Goal: Use online tool/utility: Utilize a website feature to perform a specific function

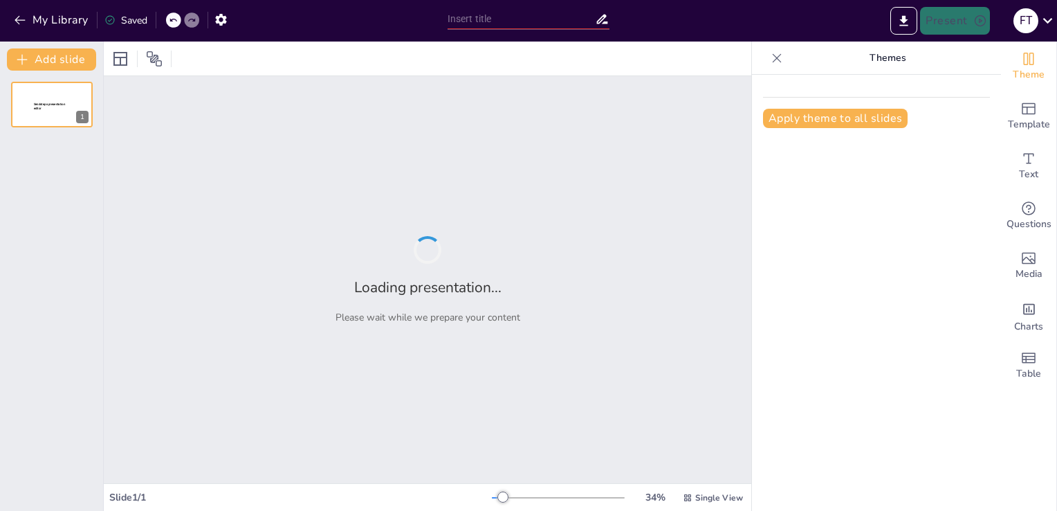
type input "Metodología para la Creación de Proyectos Digitales Exitosos"
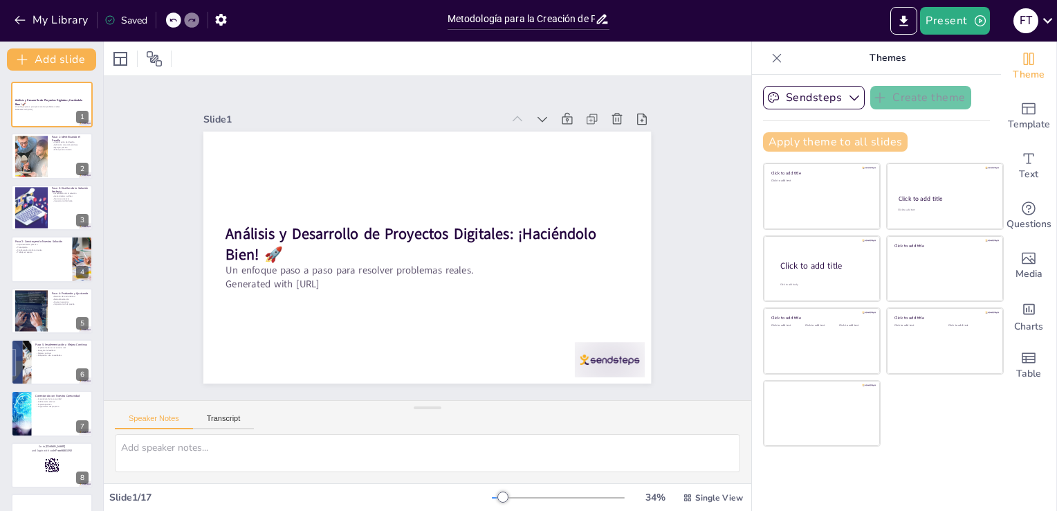
checkbox input "true"
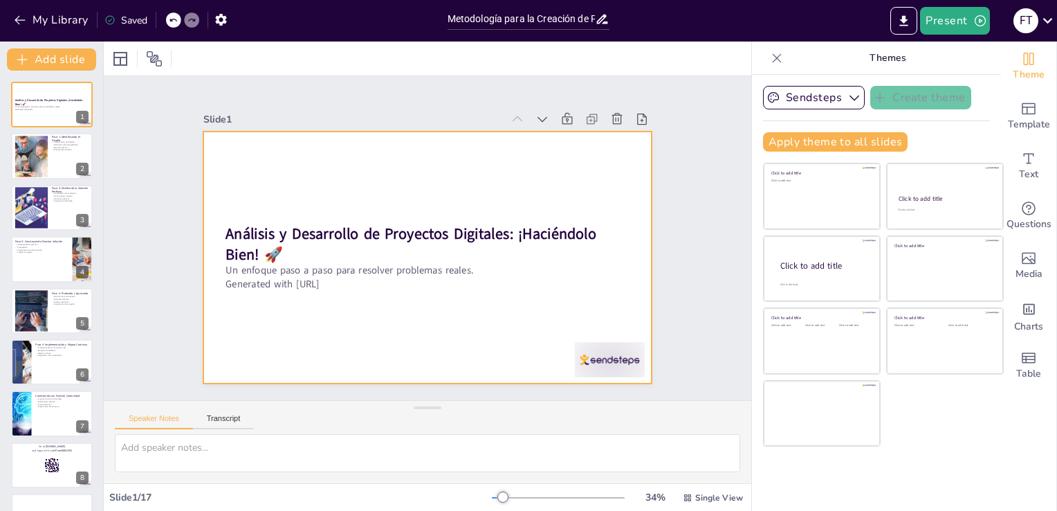
checkbox input "true"
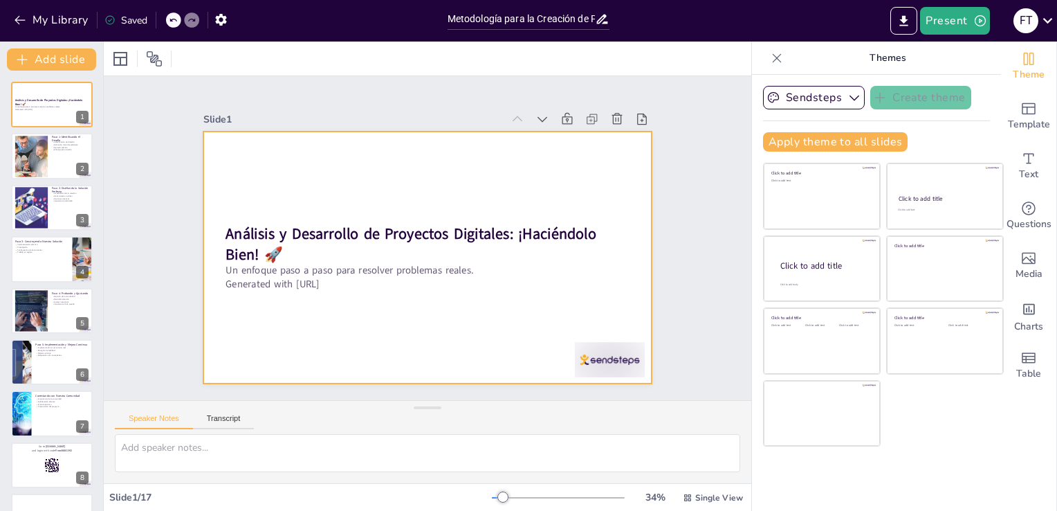
checkbox input "true"
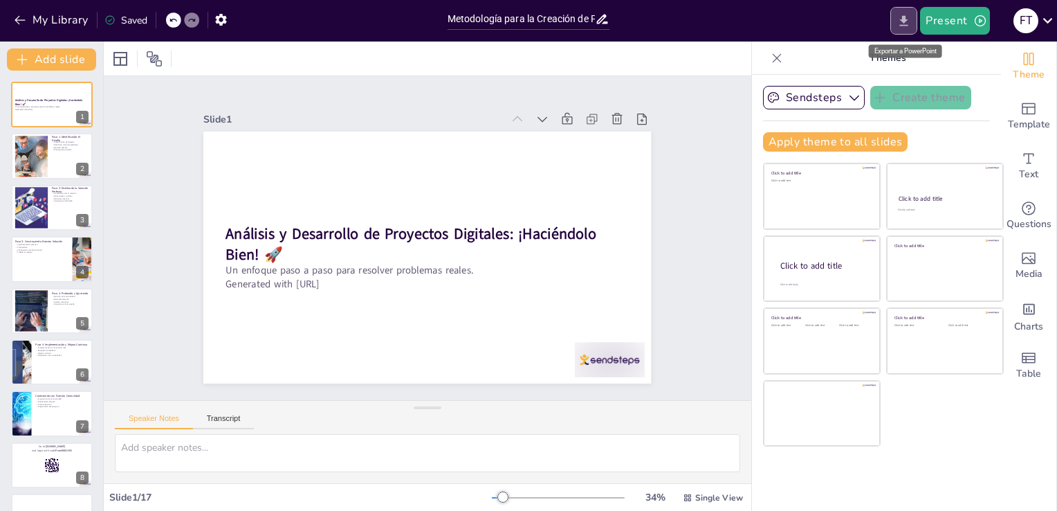
click at [911, 24] on icon "Export to PowerPoint" at bounding box center [904, 21] width 15 height 15
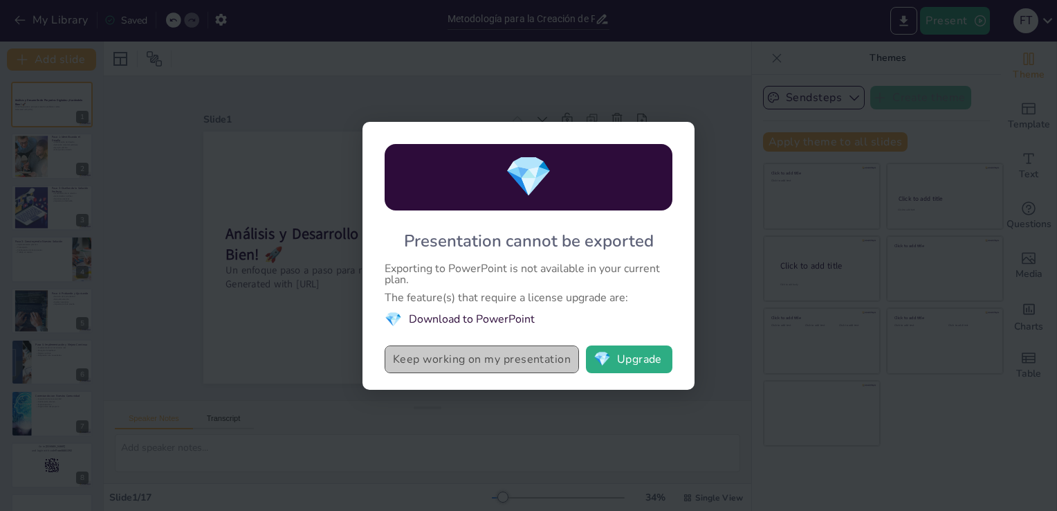
click at [558, 362] on button "Keep working on my presentation" at bounding box center [482, 359] width 194 height 28
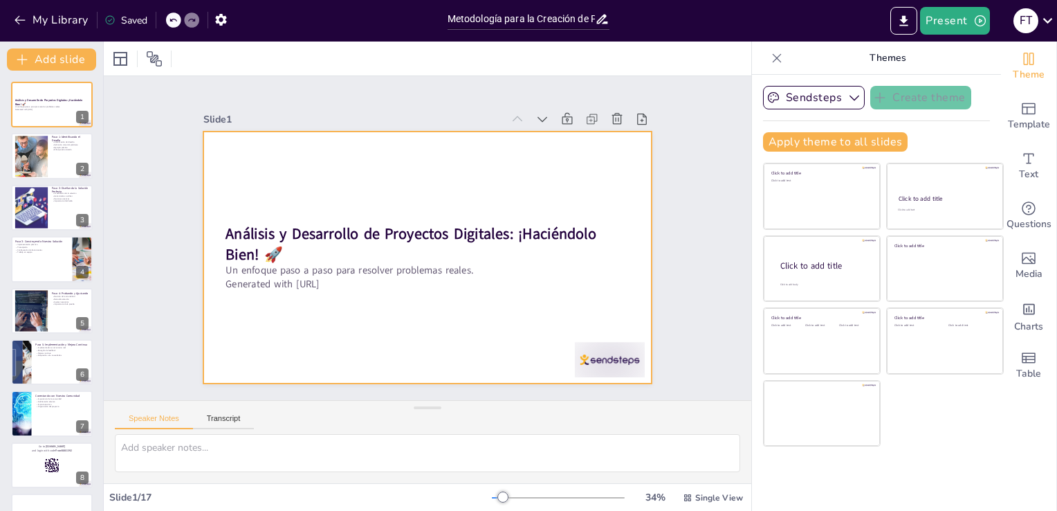
checkbox input "true"
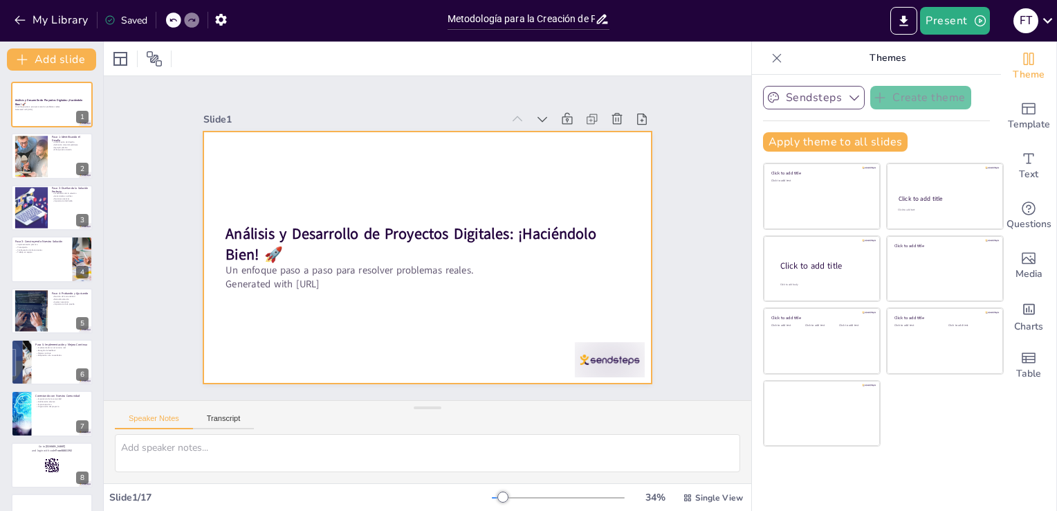
checkbox input "true"
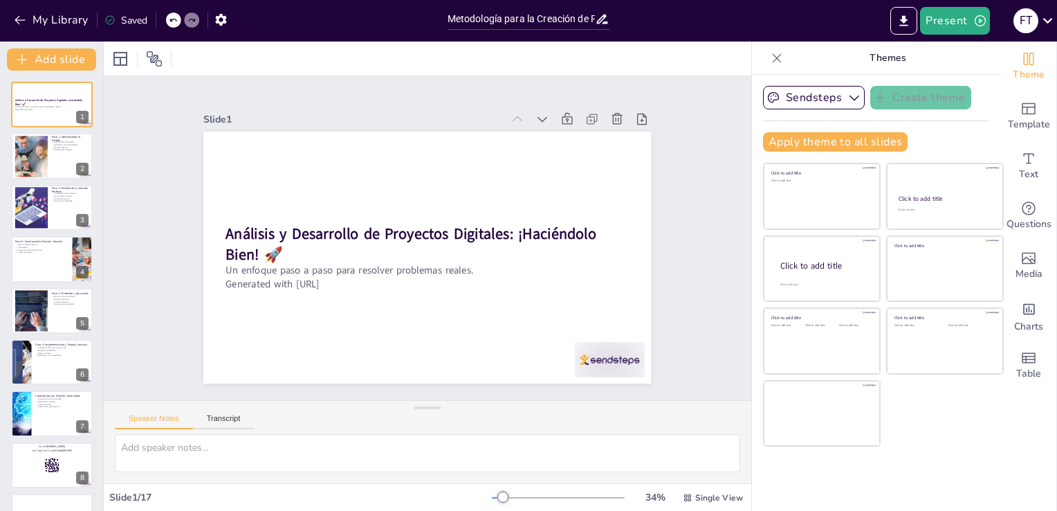
checkbox input "true"
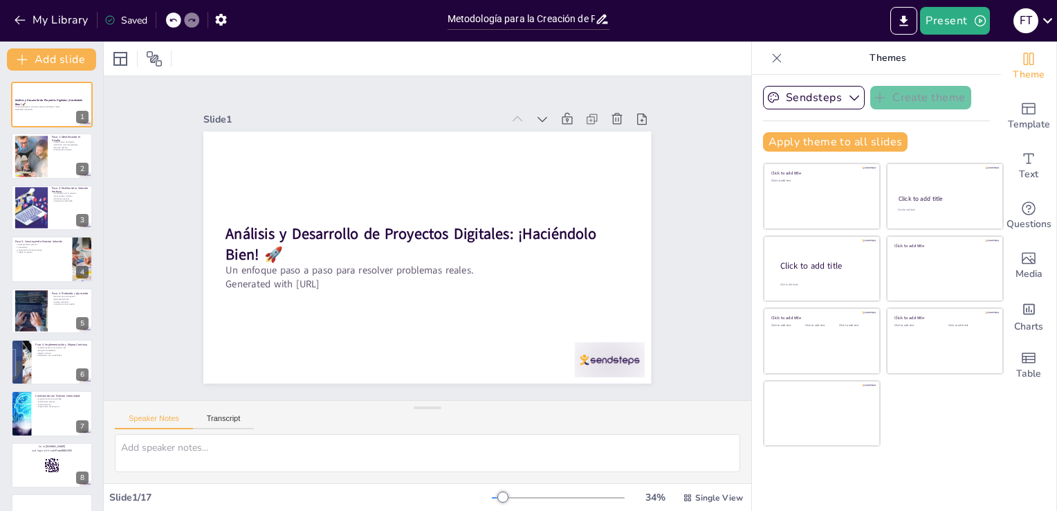
checkbox input "true"
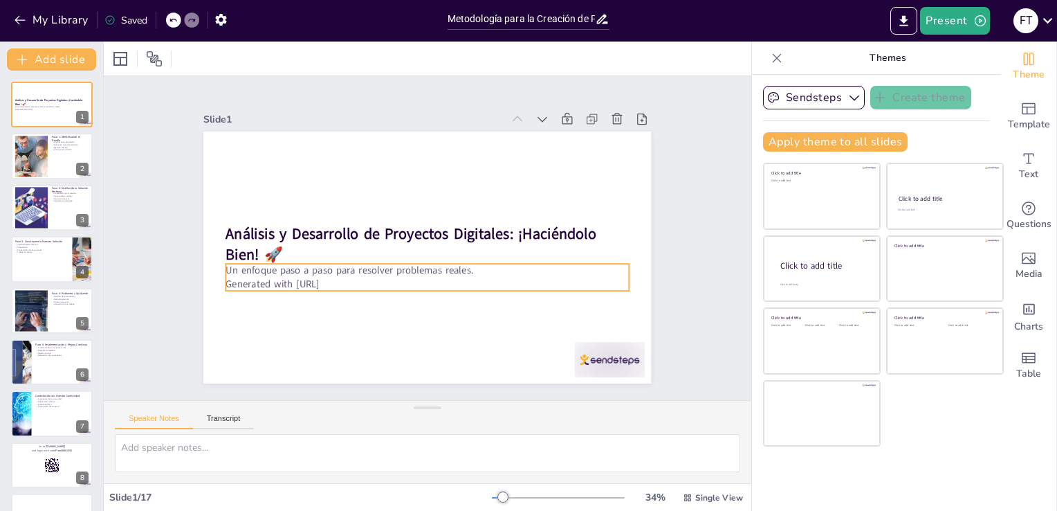
checkbox input "true"
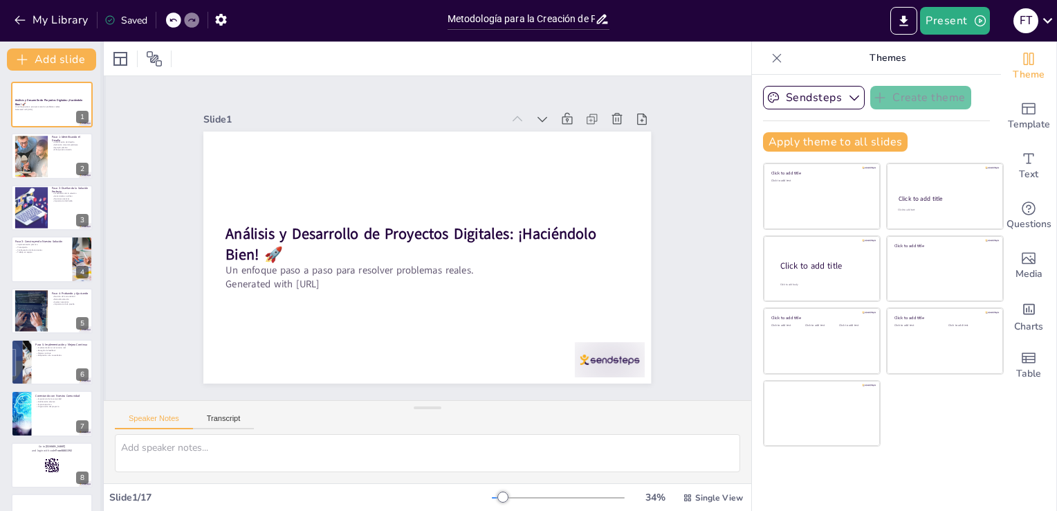
checkbox input "true"
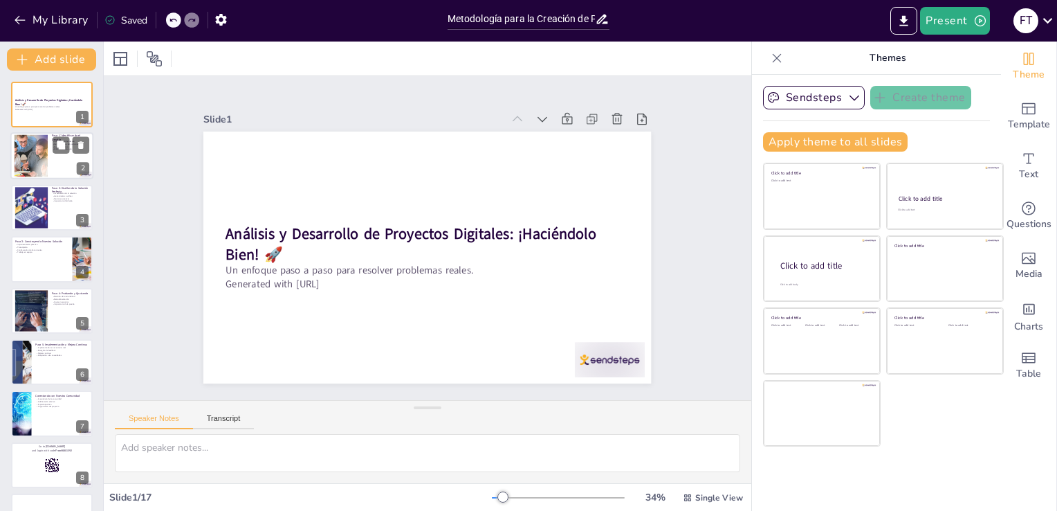
checkbox input "true"
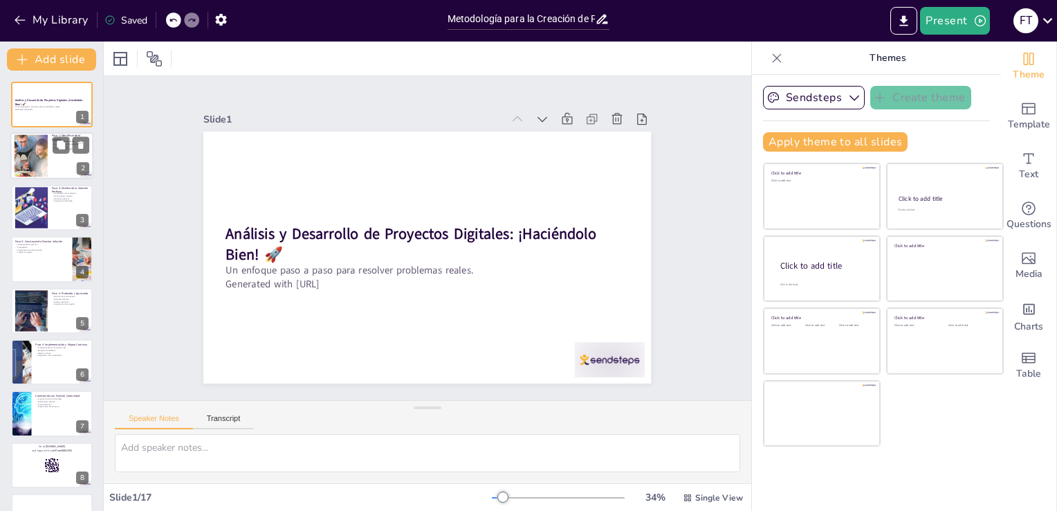
click at [61, 166] on div at bounding box center [51, 156] width 83 height 47
type textarea "La identificación del desafío es fundamental para el éxito del proyecto. Sin un…"
checkbox input "true"
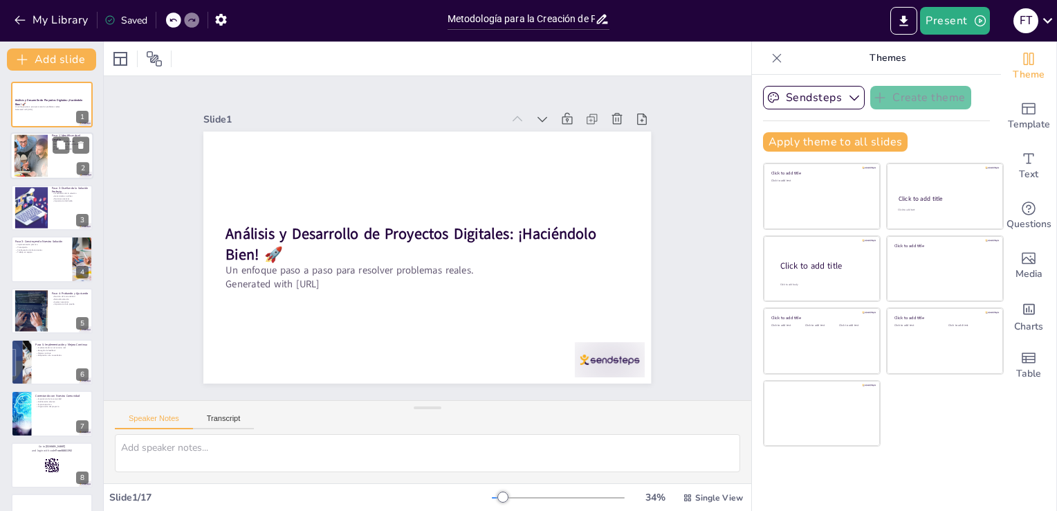
checkbox input "true"
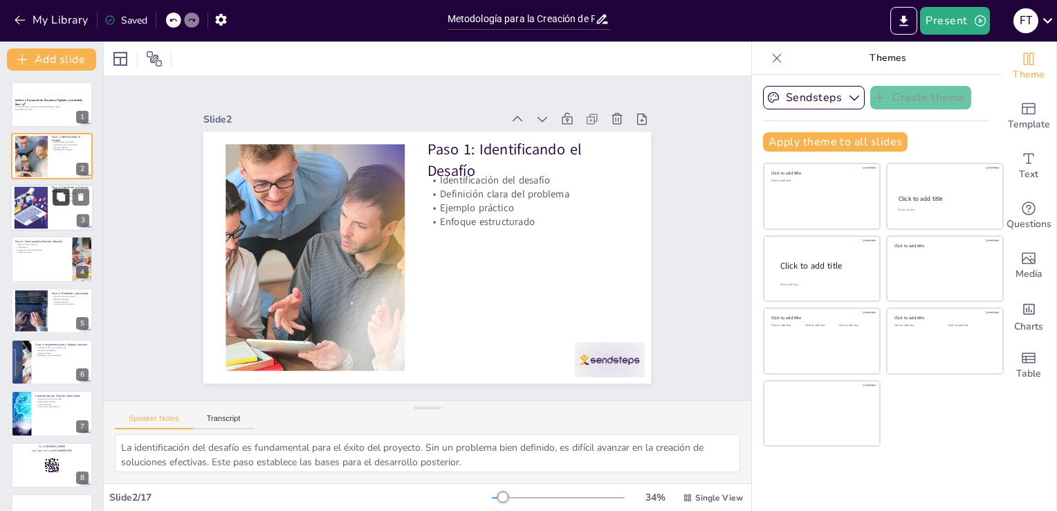
checkbox input "true"
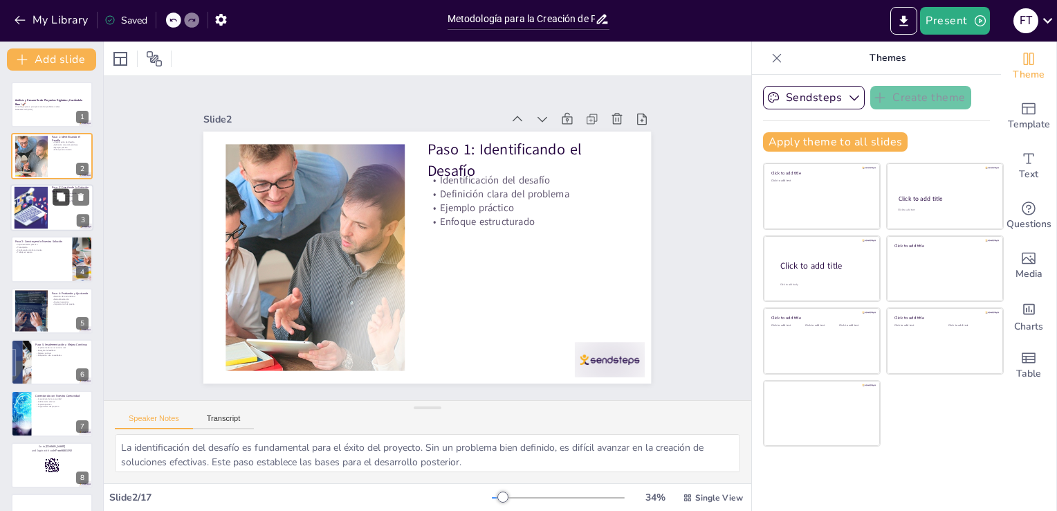
click at [59, 201] on icon at bounding box center [61, 197] width 10 height 10
type textarea "La visualización de la solución permite a los estudiantes imaginar cómo se verá…"
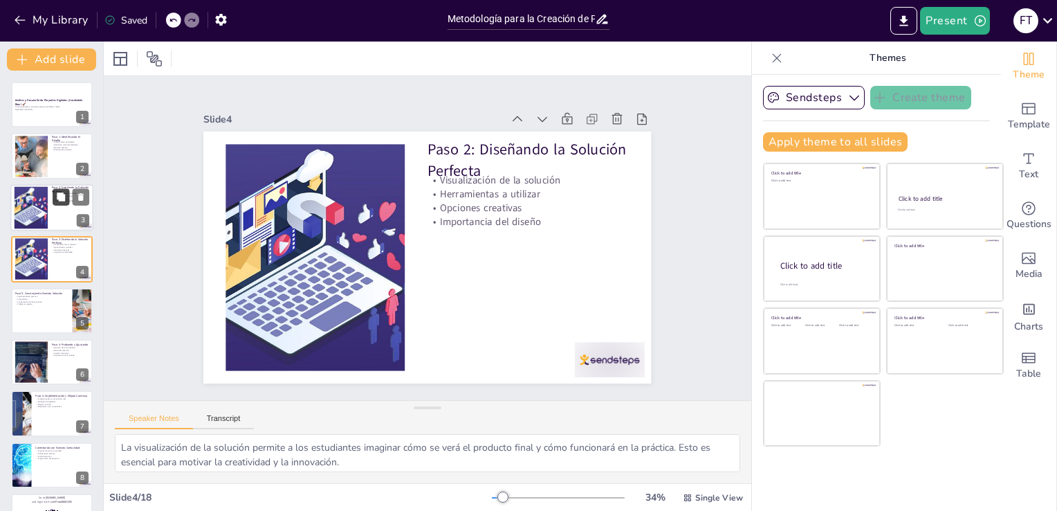
checkbox input "true"
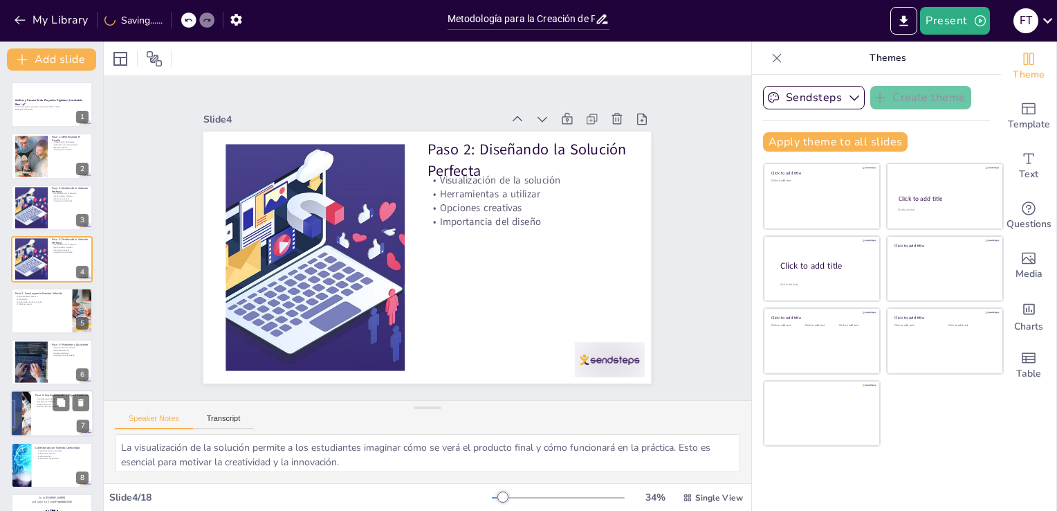
checkbox input "true"
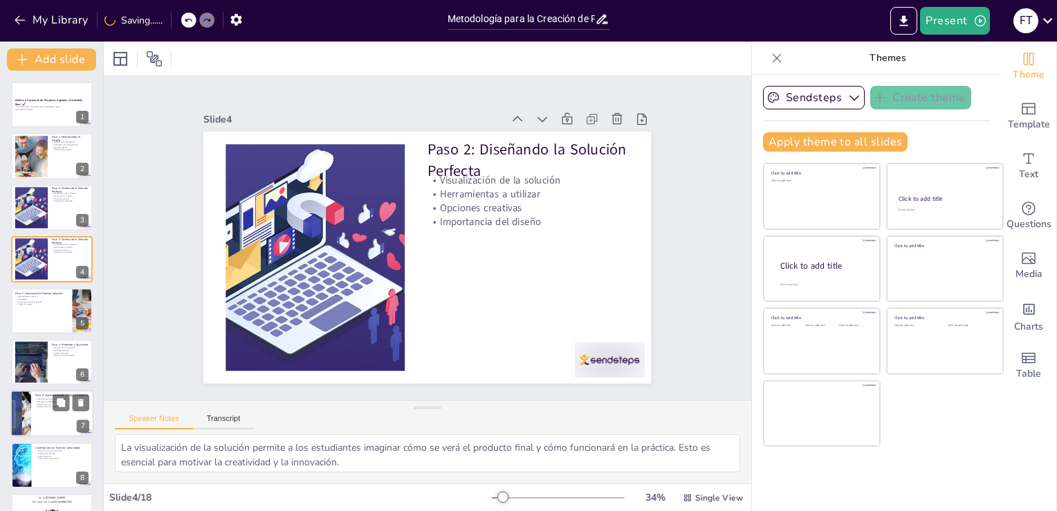
checkbox input "true"
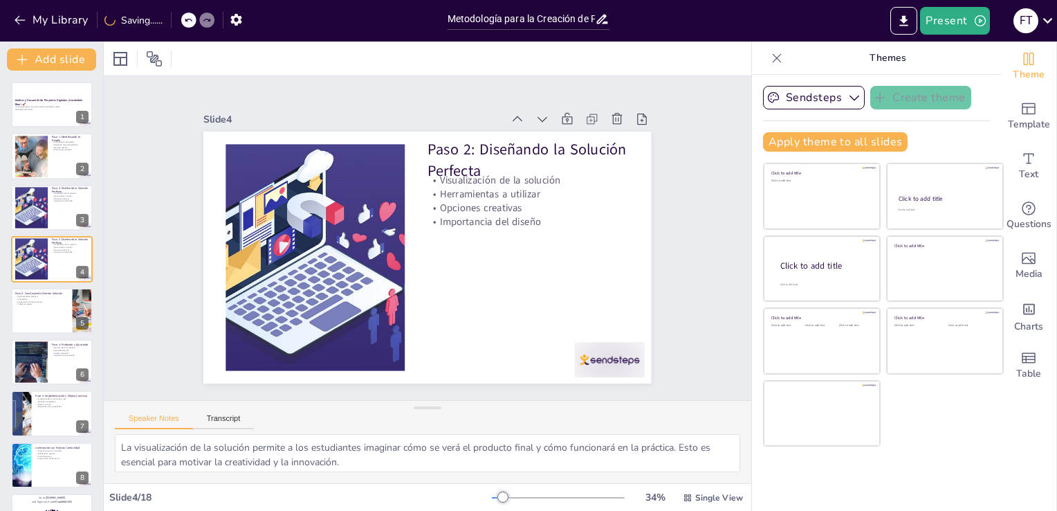
checkbox input "true"
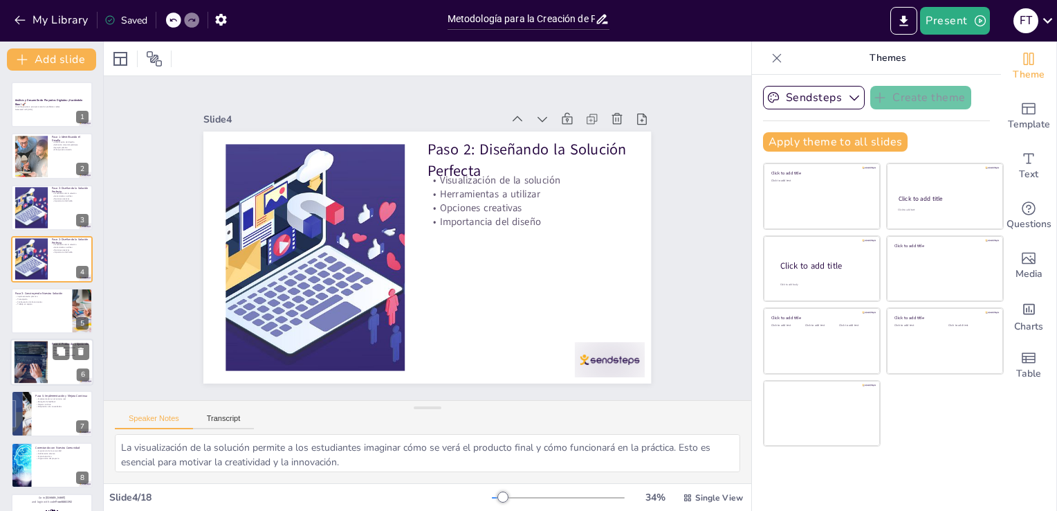
checkbox input "true"
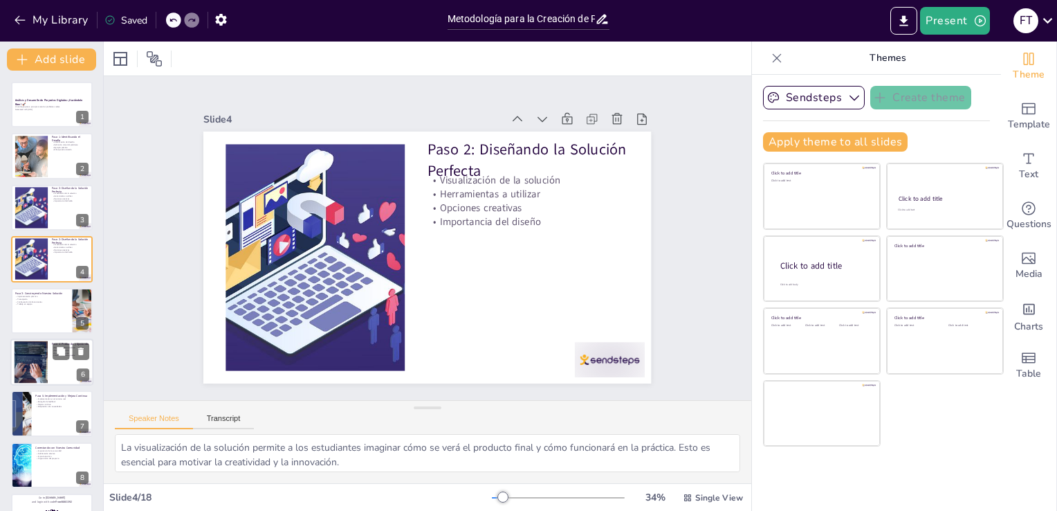
checkbox input "true"
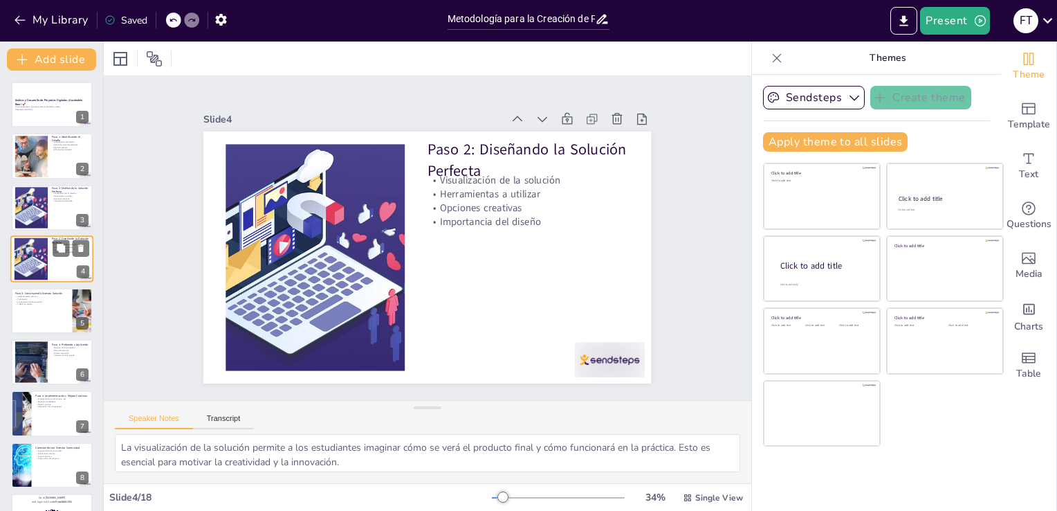
checkbox input "true"
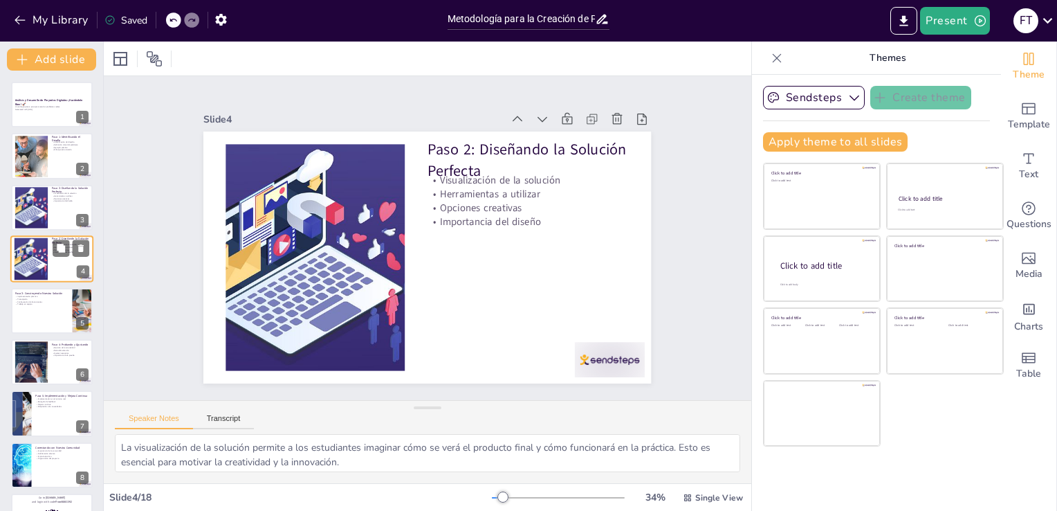
checkbox input "true"
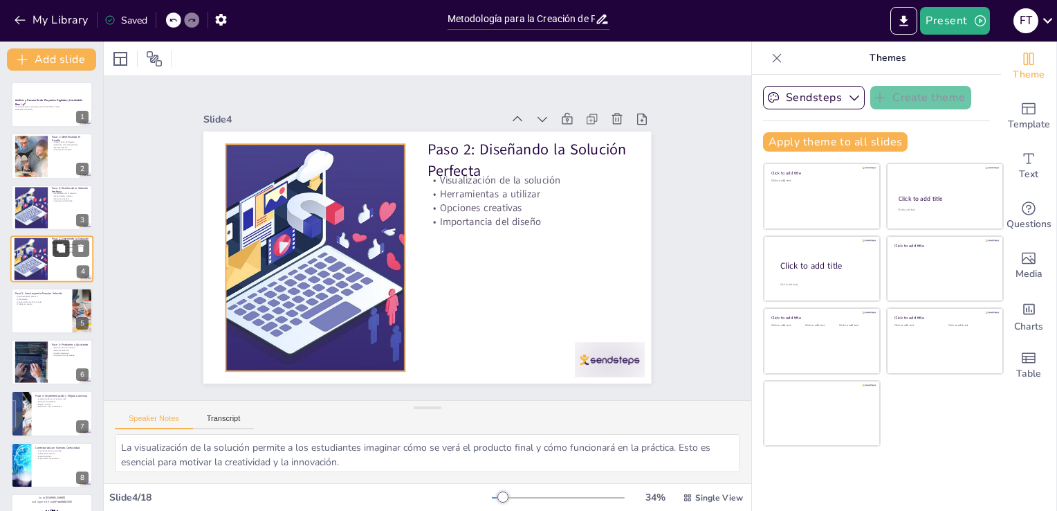
checkbox input "true"
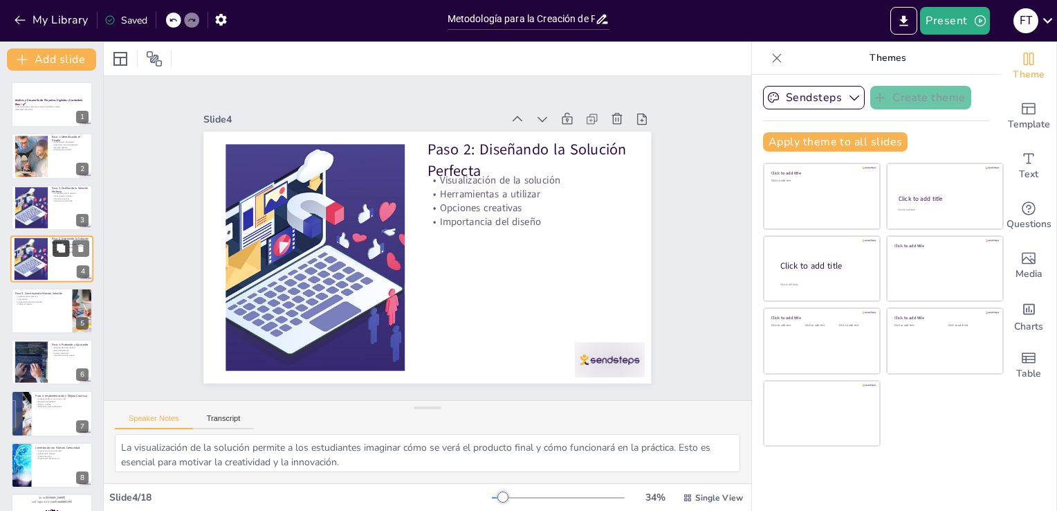
checkbox input "true"
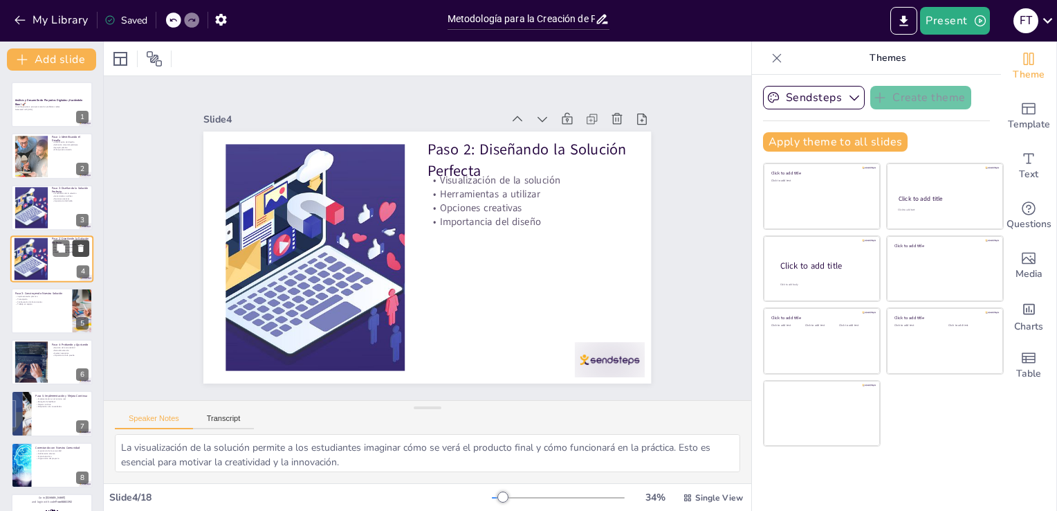
click at [80, 248] on icon at bounding box center [81, 248] width 6 height 8
type textarea "La implementación práctica es crucial para entender cómo funcionan las solucion…"
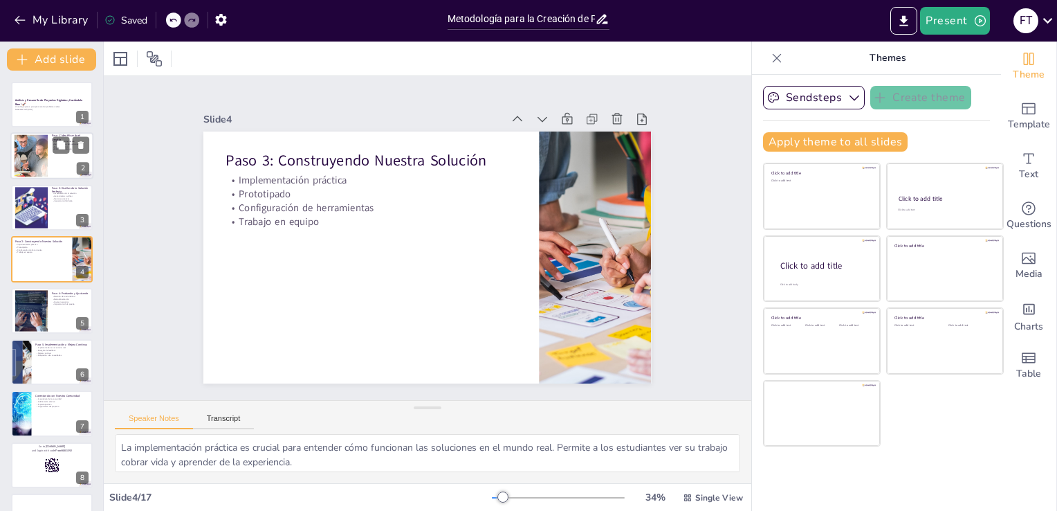
checkbox input "true"
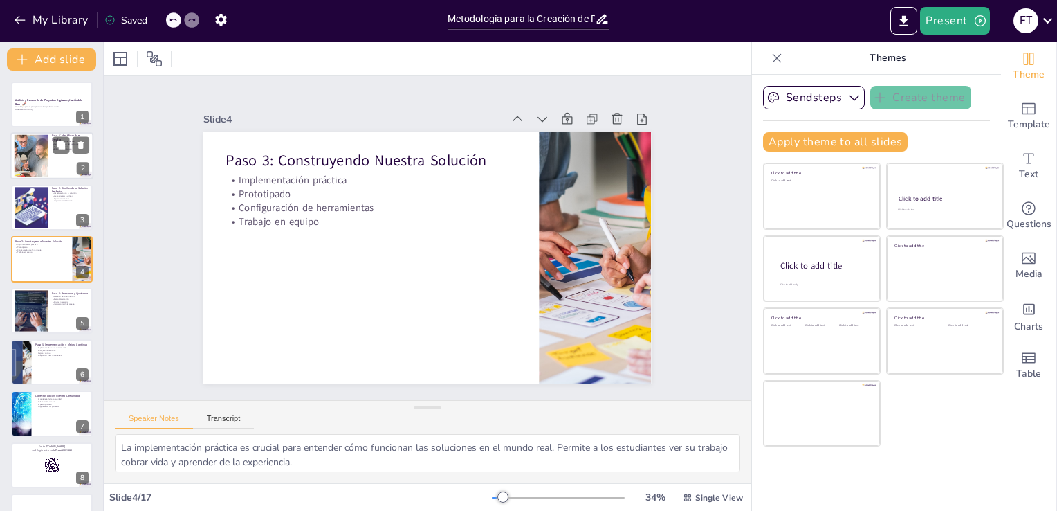
checkbox input "true"
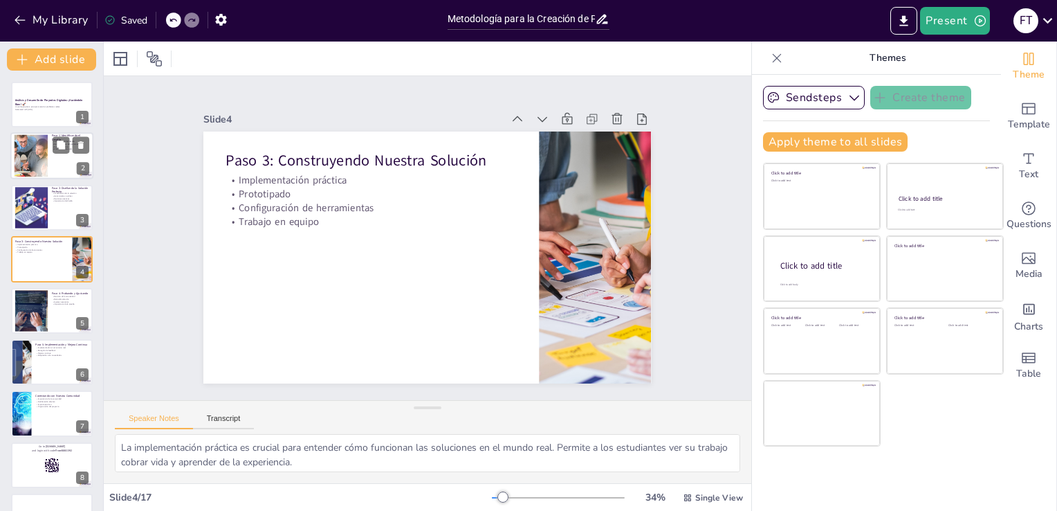
checkbox input "true"
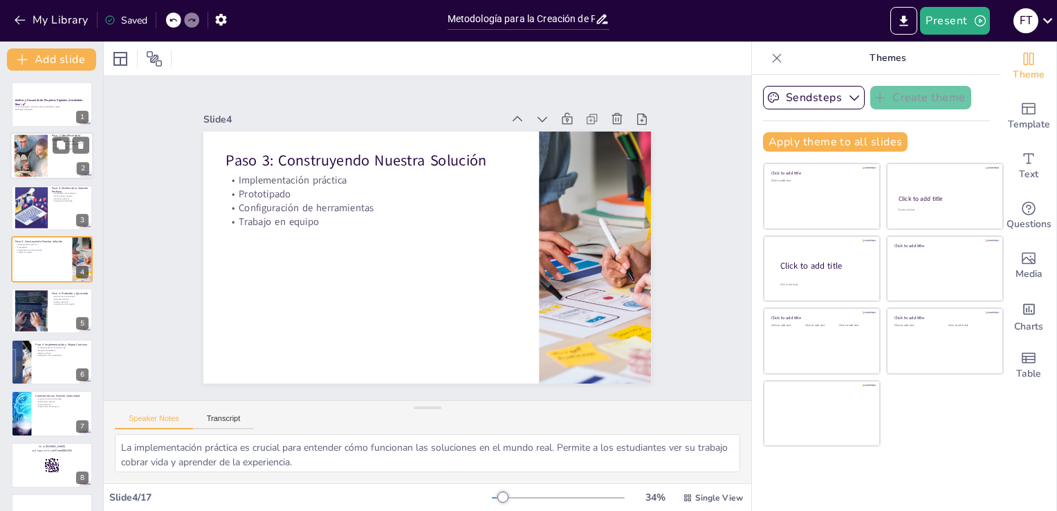
click at [26, 160] on div at bounding box center [31, 156] width 75 height 42
type textarea "La identificación del desafío es fundamental para el éxito del proyecto. Sin un…"
checkbox input "true"
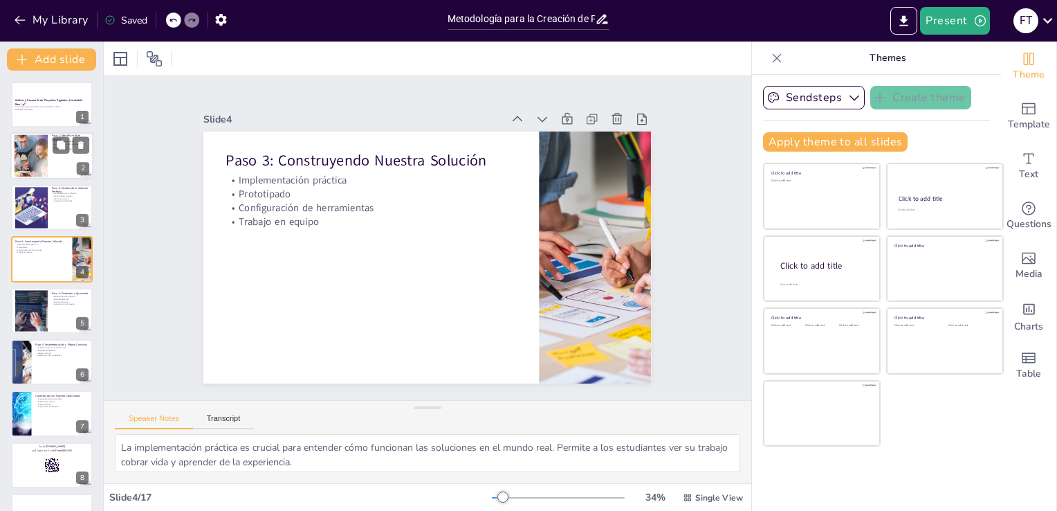
checkbox input "true"
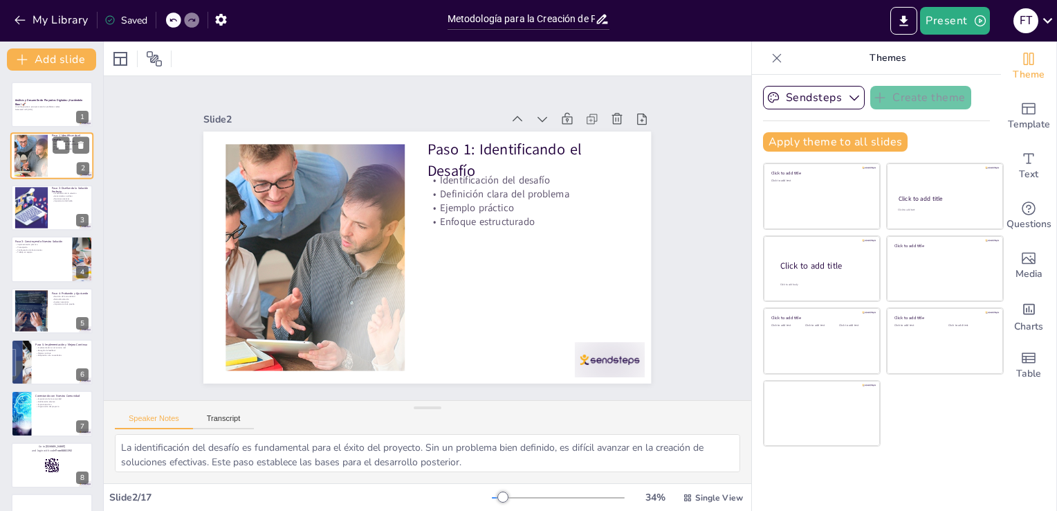
checkbox input "true"
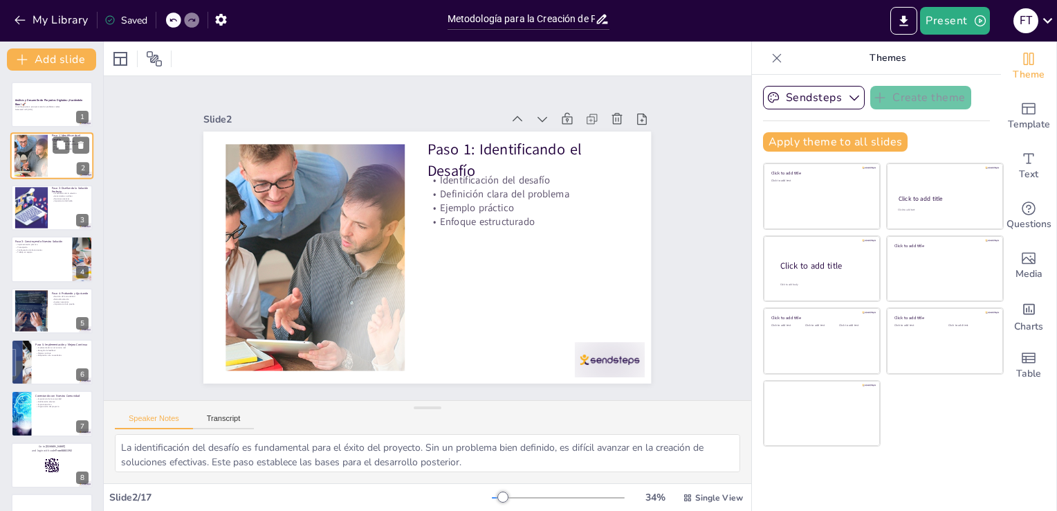
checkbox input "true"
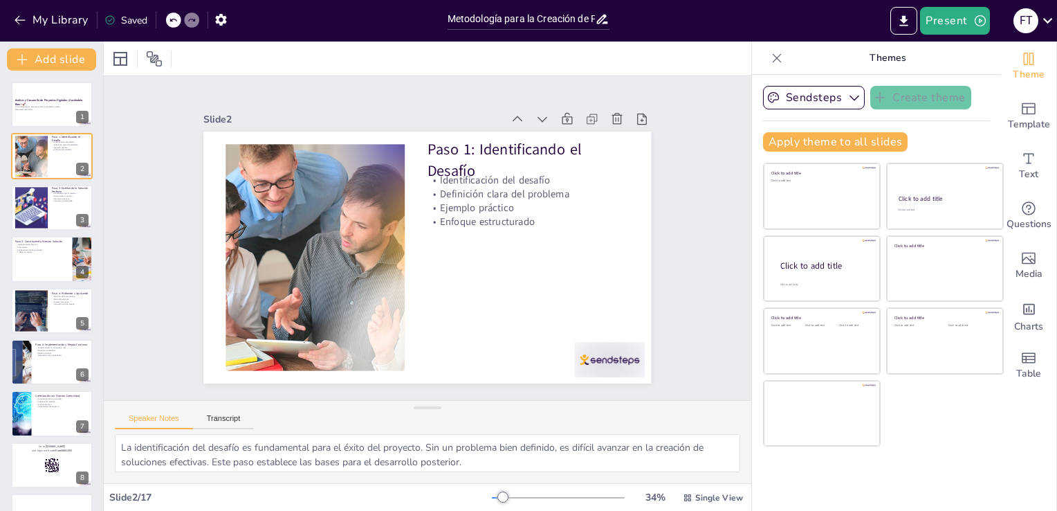
checkbox input "true"
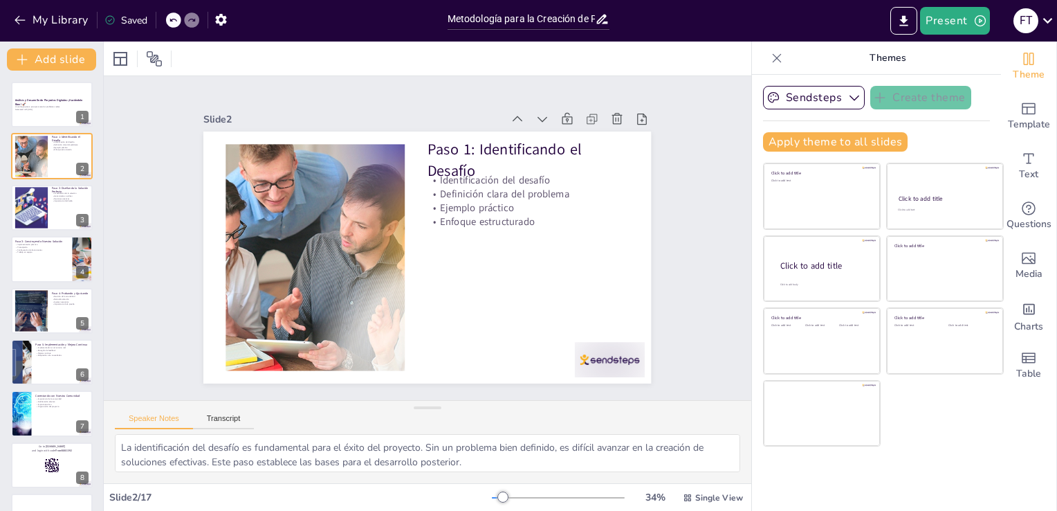
checkbox input "true"
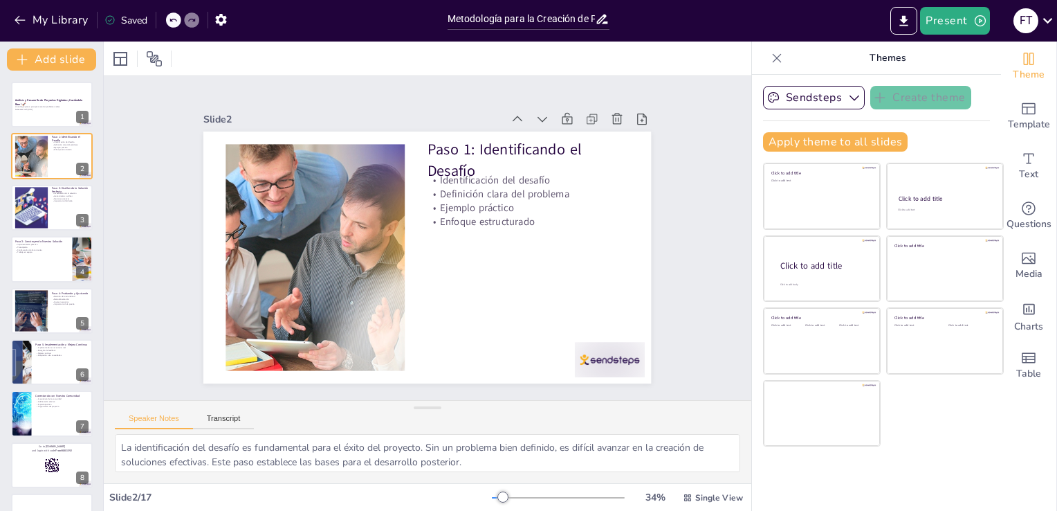
checkbox input "true"
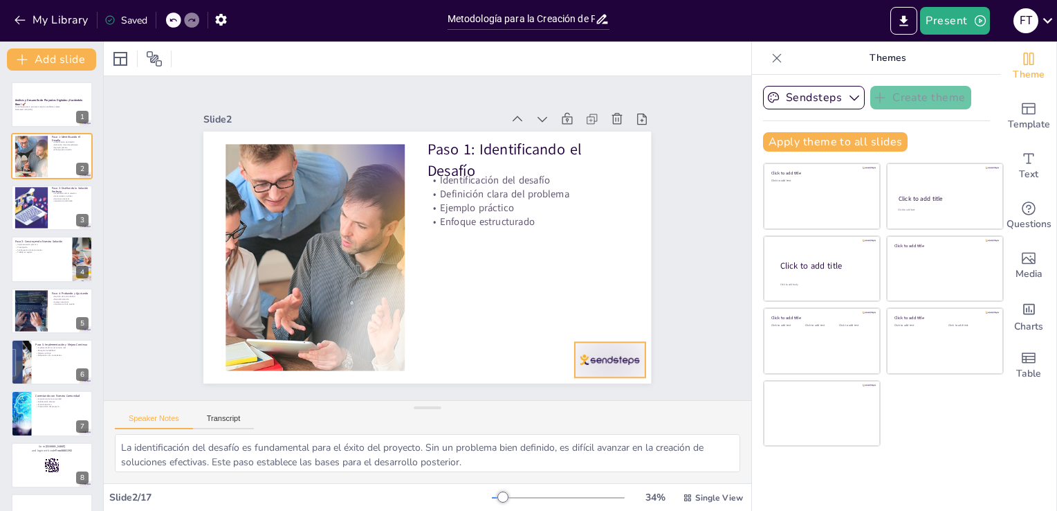
checkbox input "true"
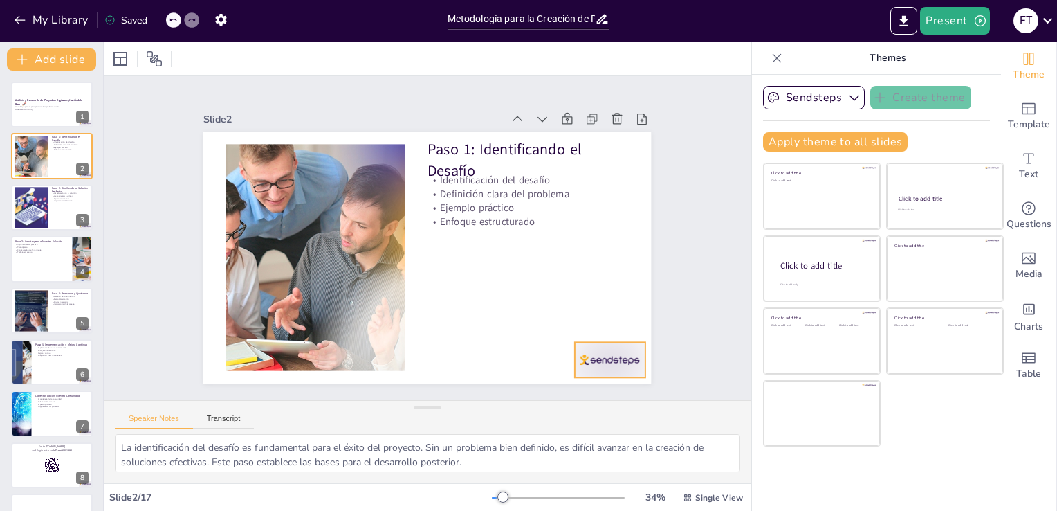
checkbox input "true"
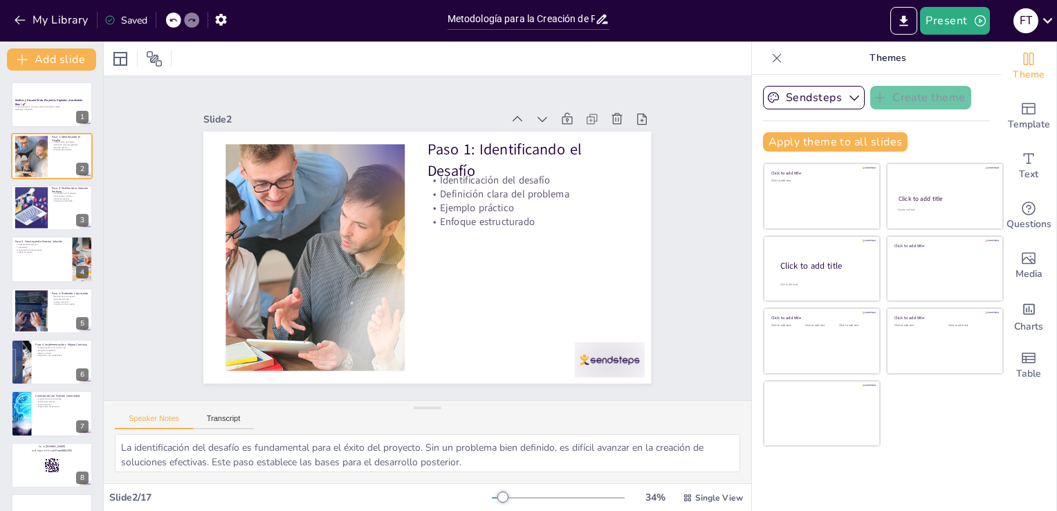
checkbox input "true"
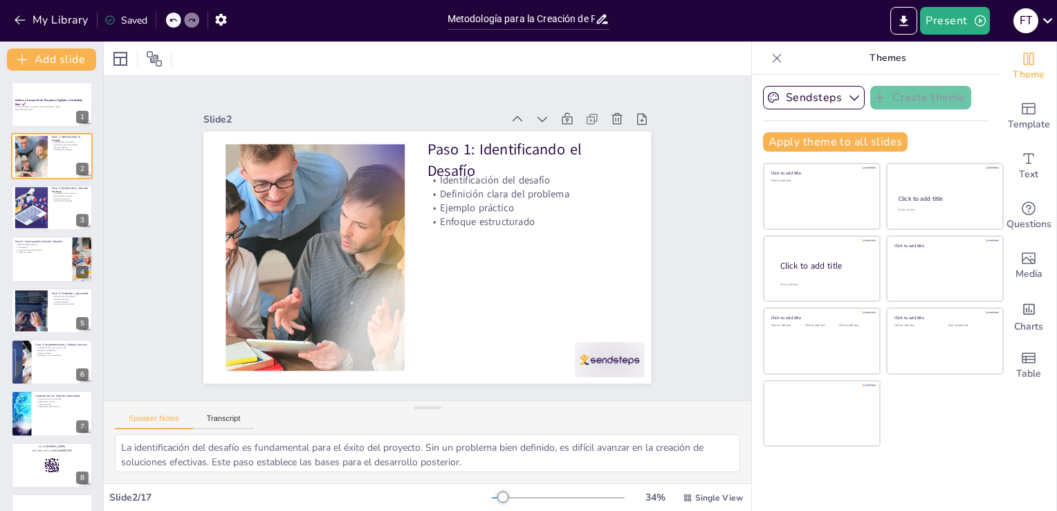
checkbox input "true"
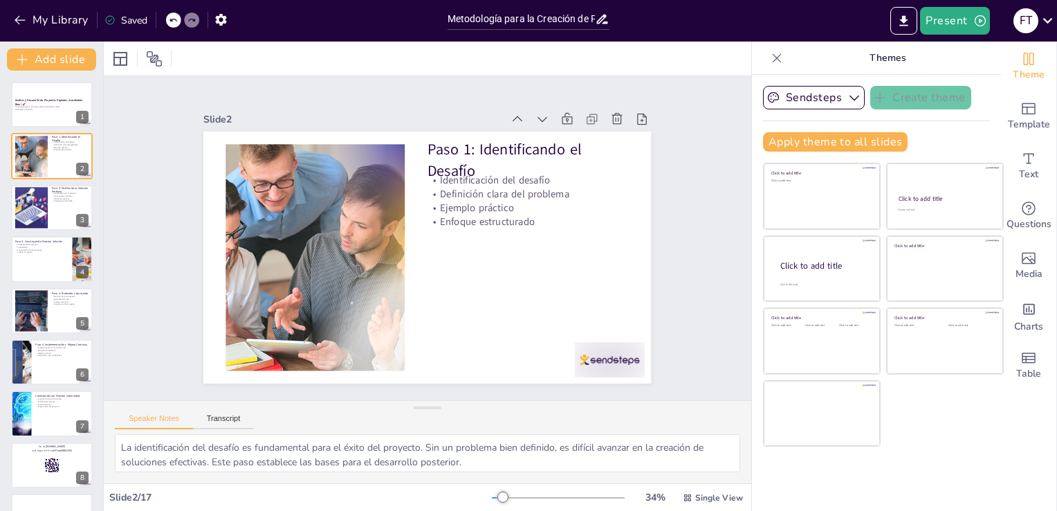
checkbox input "true"
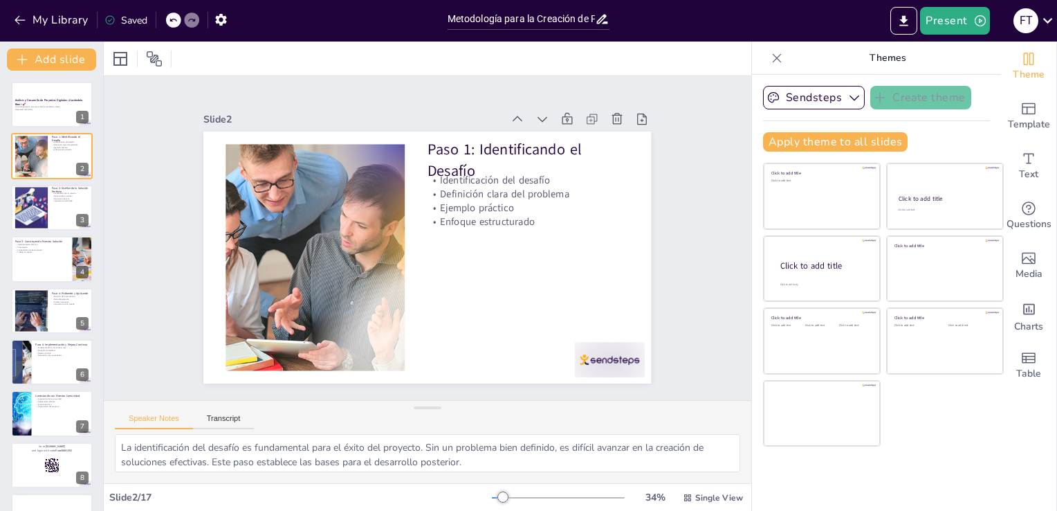
checkbox input "true"
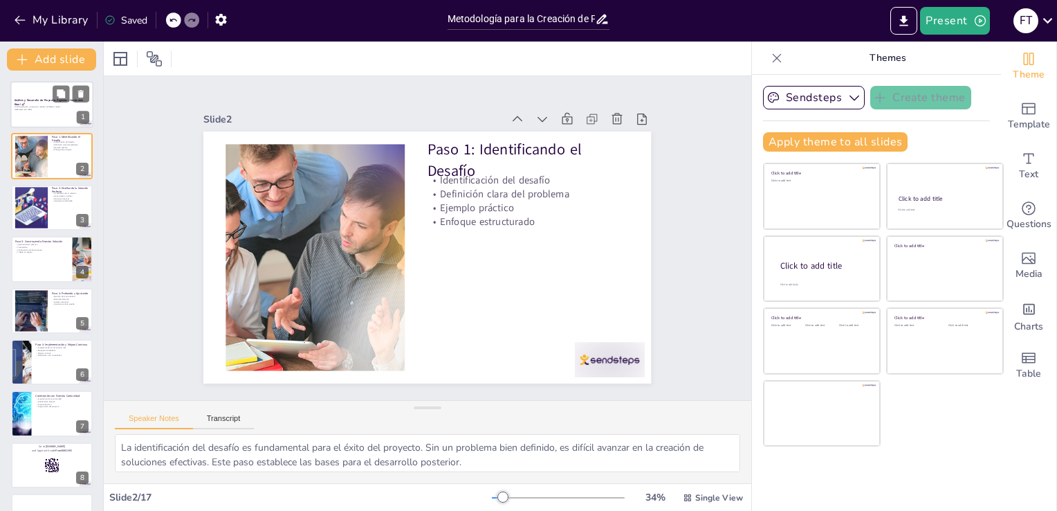
checkbox input "true"
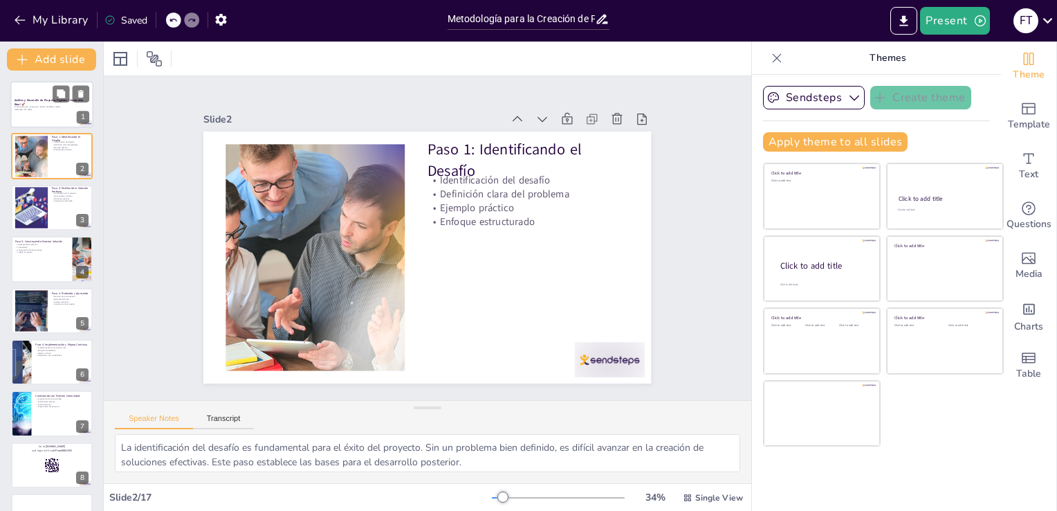
checkbox input "true"
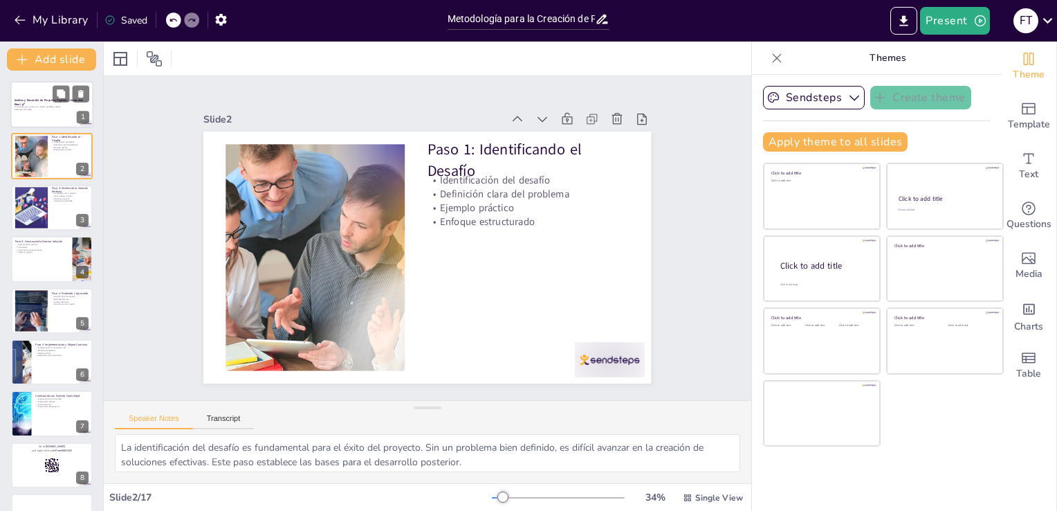
click at [39, 98] on strong "Análisis y Desarrollo de Proyectos Digitales: ¡Haciéndolo Bien! 🚀" at bounding box center [49, 102] width 69 height 8
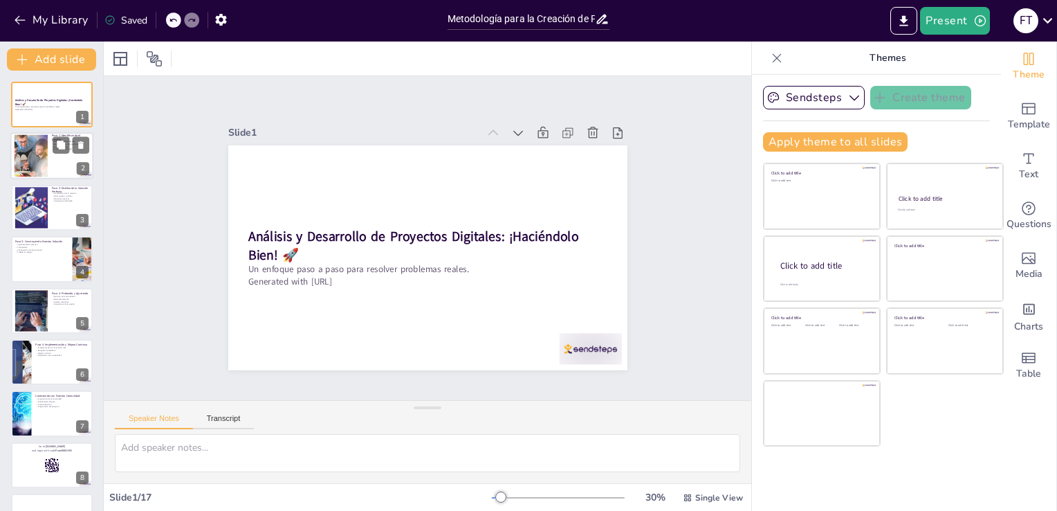
click at [36, 161] on div at bounding box center [31, 156] width 75 height 42
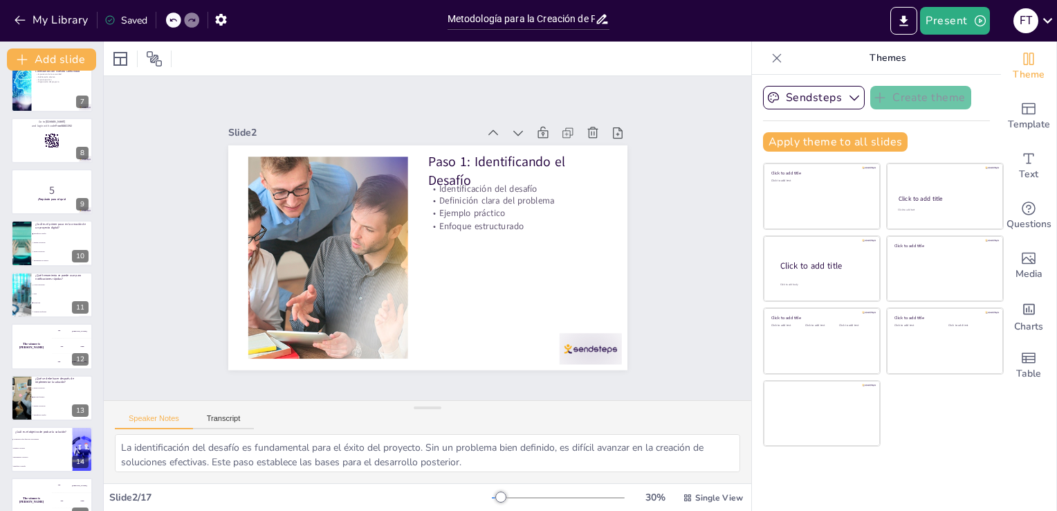
scroll to position [327, 0]
click at [39, 130] on div at bounding box center [51, 138] width 83 height 47
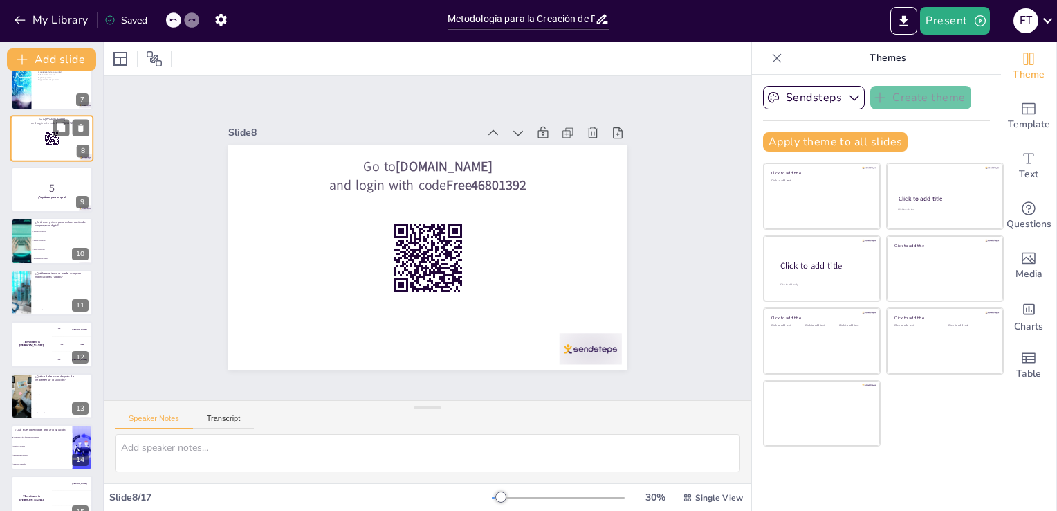
scroll to position [174, 0]
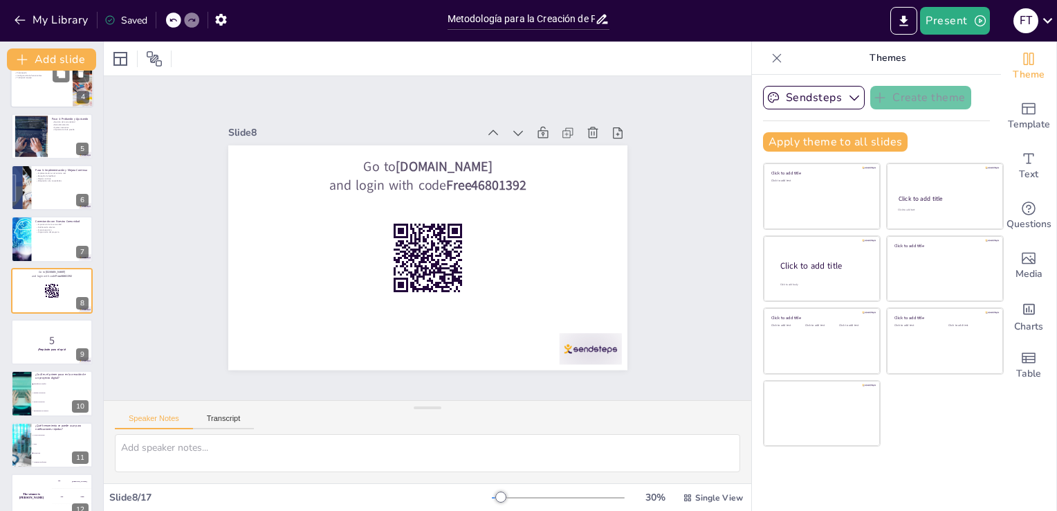
click at [49, 96] on div at bounding box center [51, 84] width 83 height 47
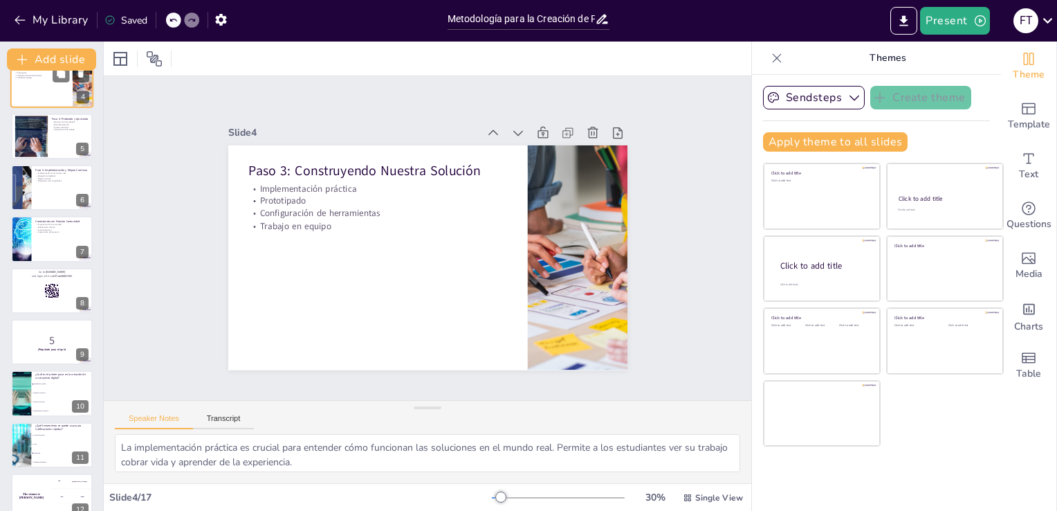
scroll to position [0, 0]
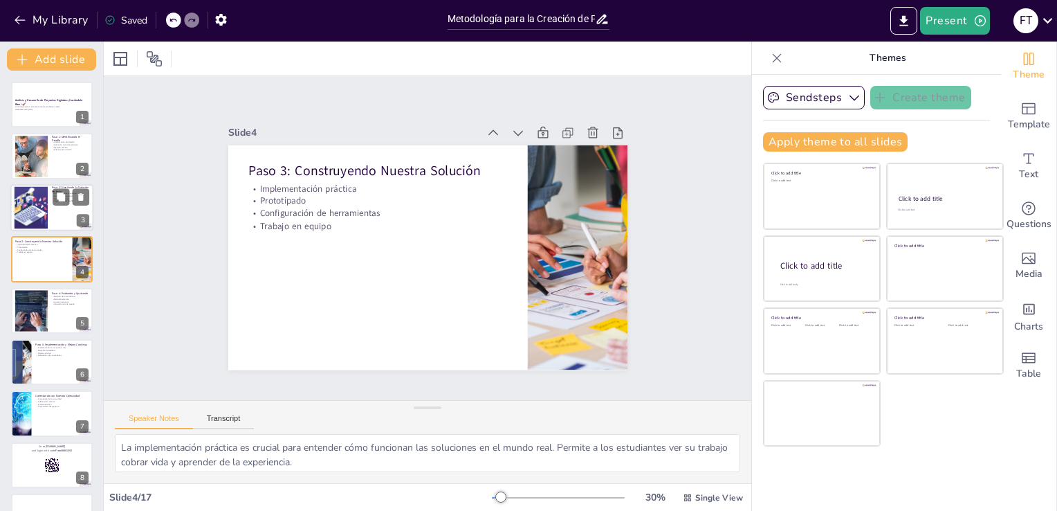
click at [39, 214] on div at bounding box center [31, 207] width 70 height 42
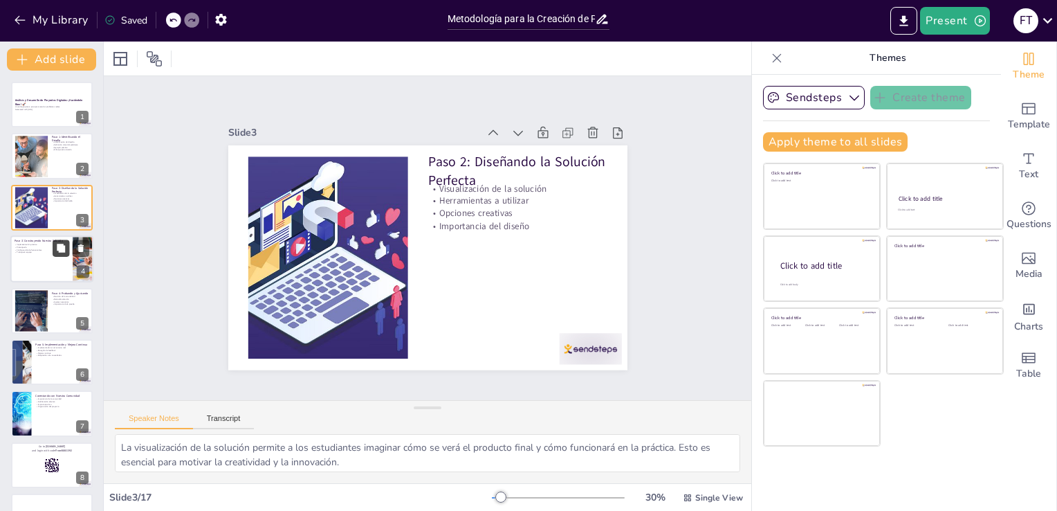
click at [65, 249] on icon at bounding box center [61, 248] width 8 height 8
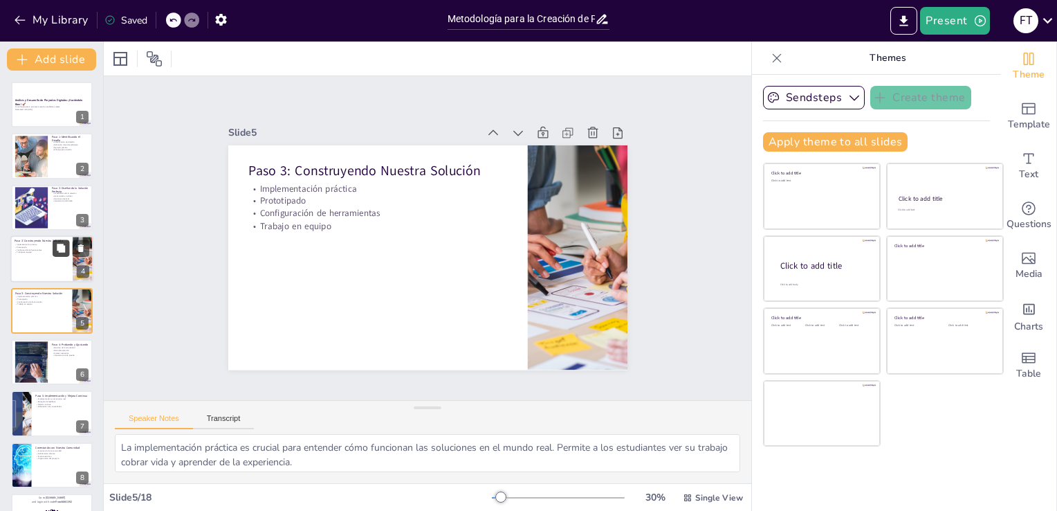
scroll to position [19, 0]
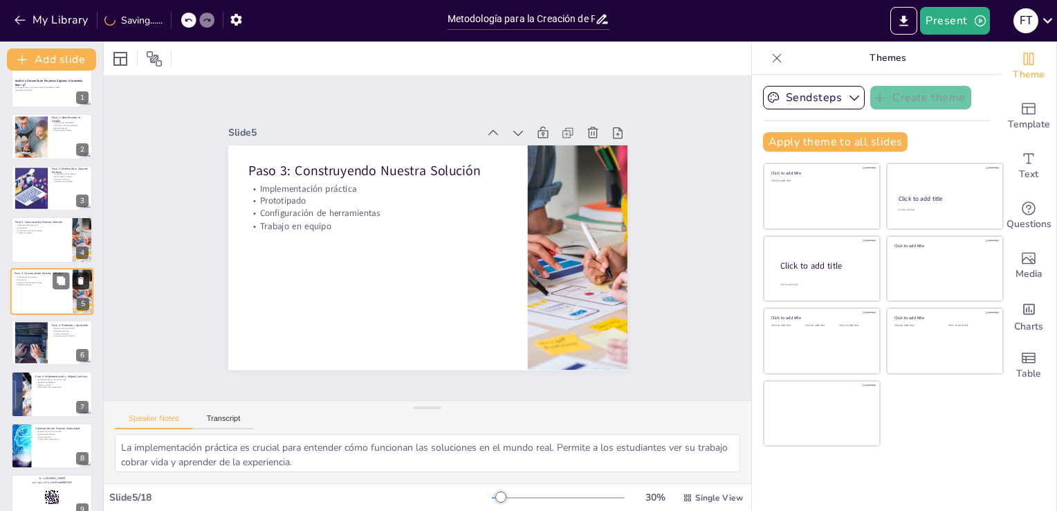
click at [77, 281] on icon at bounding box center [81, 280] width 10 height 10
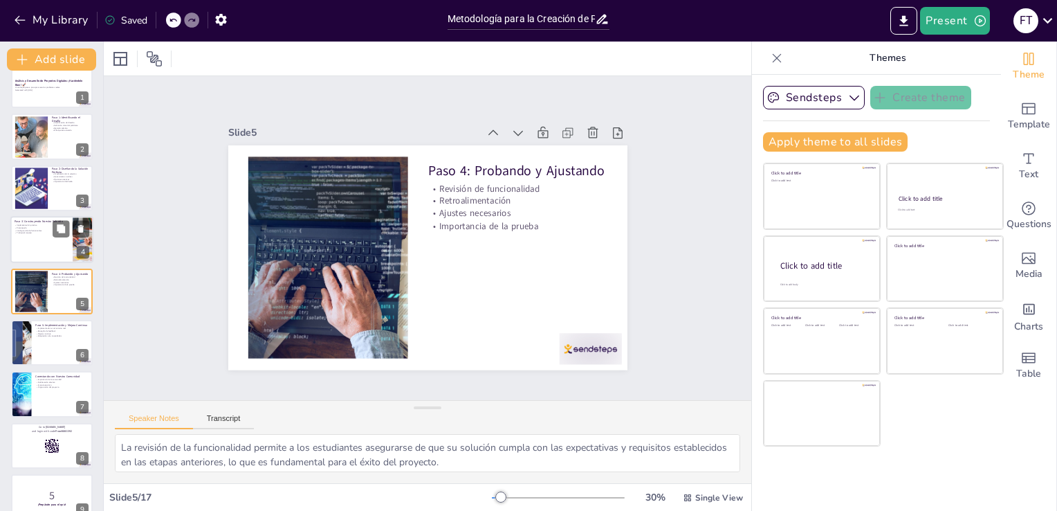
click at [42, 242] on div at bounding box center [51, 239] width 83 height 47
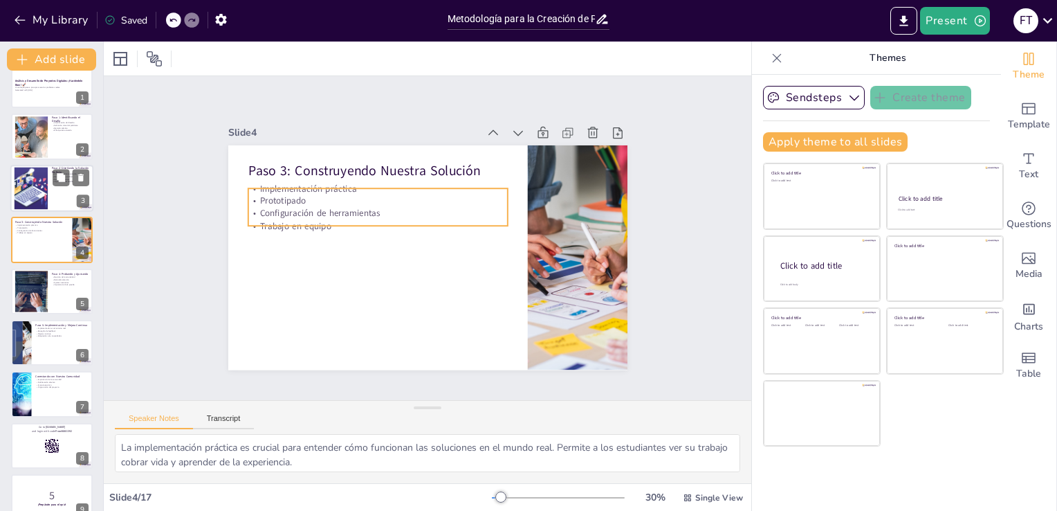
scroll to position [0, 0]
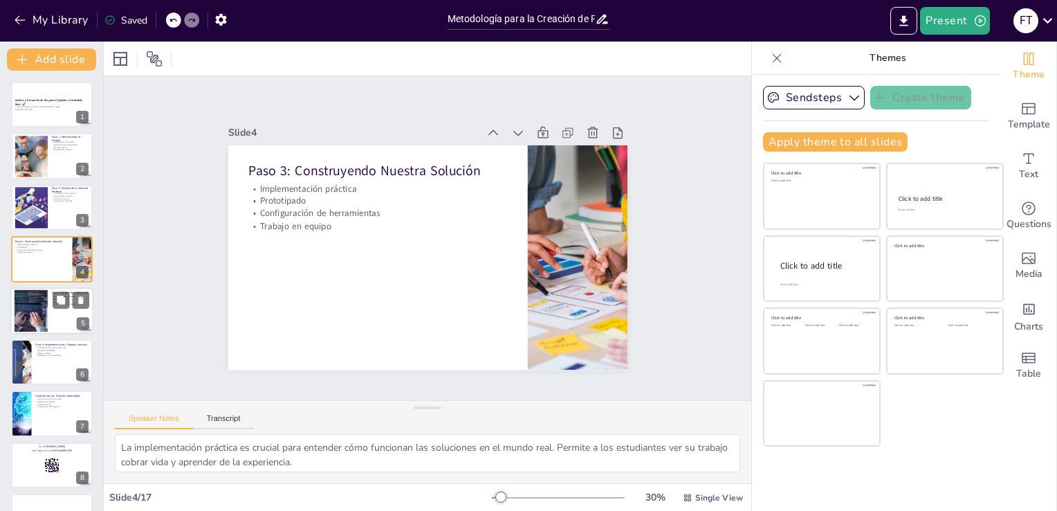
click at [35, 304] on div at bounding box center [31, 310] width 64 height 42
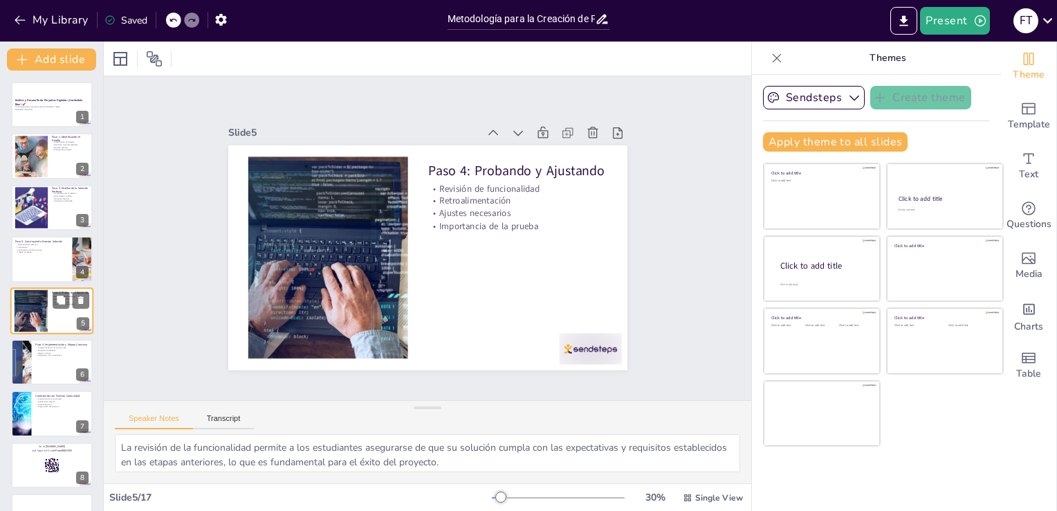
scroll to position [19, 0]
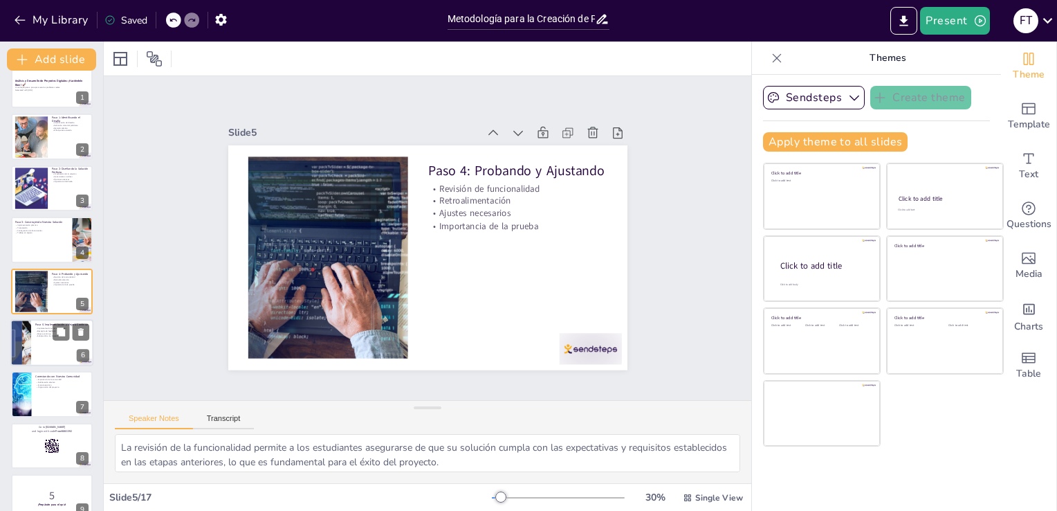
click at [25, 344] on div at bounding box center [21, 342] width 98 height 47
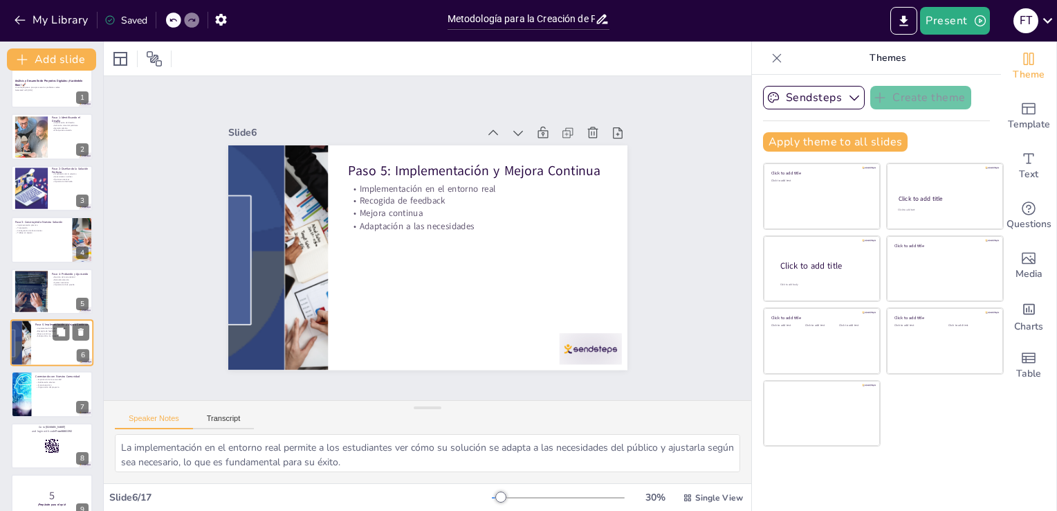
scroll to position [71, 0]
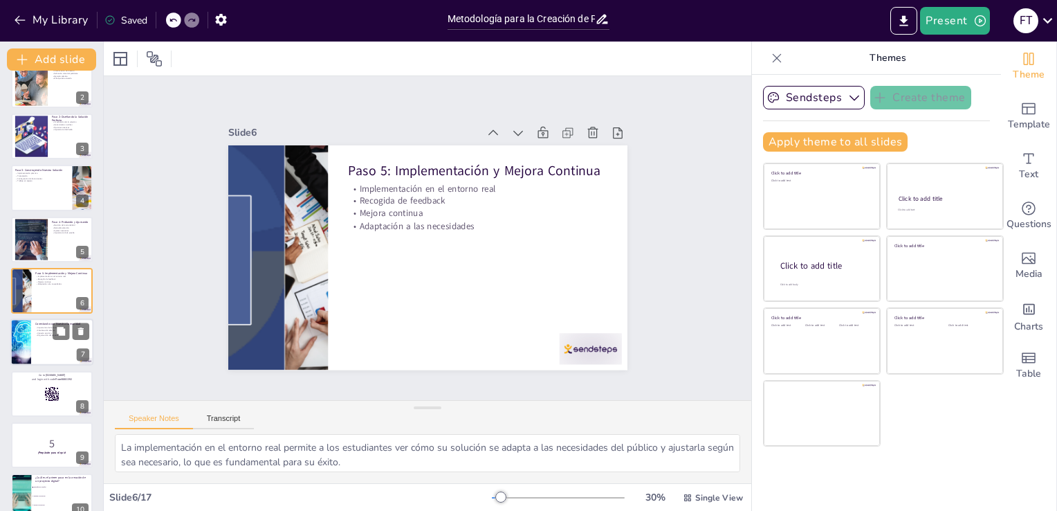
click at [28, 347] on div at bounding box center [21, 342] width 112 height 47
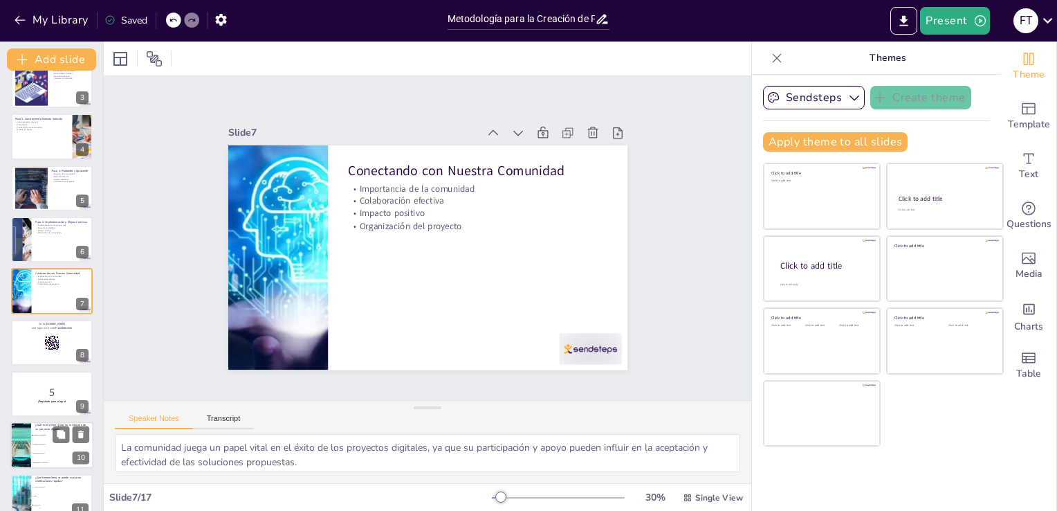
click at [33, 441] on li "Diseñar la solución" at bounding box center [62, 444] width 62 height 9
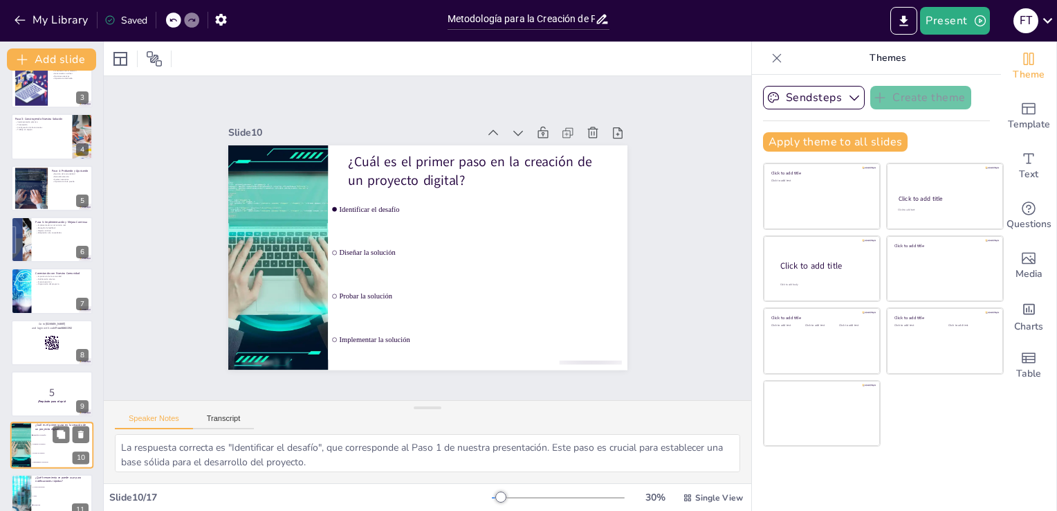
scroll to position [277, 0]
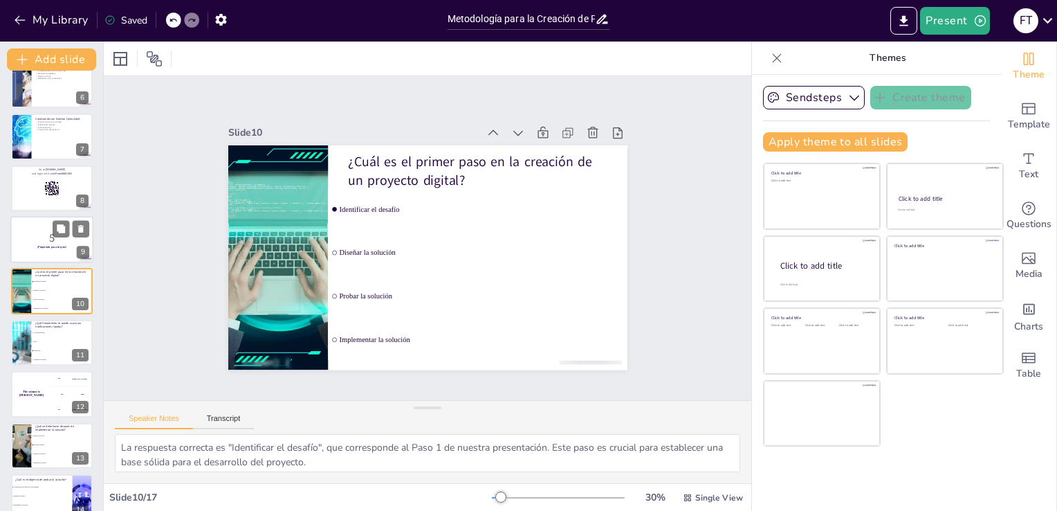
click at [40, 230] on p "5" at bounding box center [52, 237] width 75 height 15
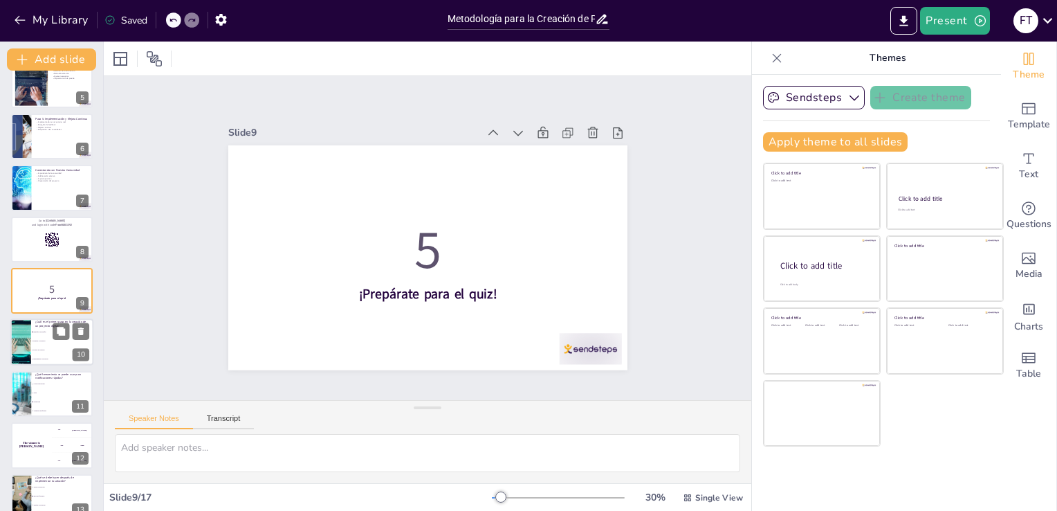
click at [33, 349] on span "Probar la solución" at bounding box center [62, 350] width 59 height 2
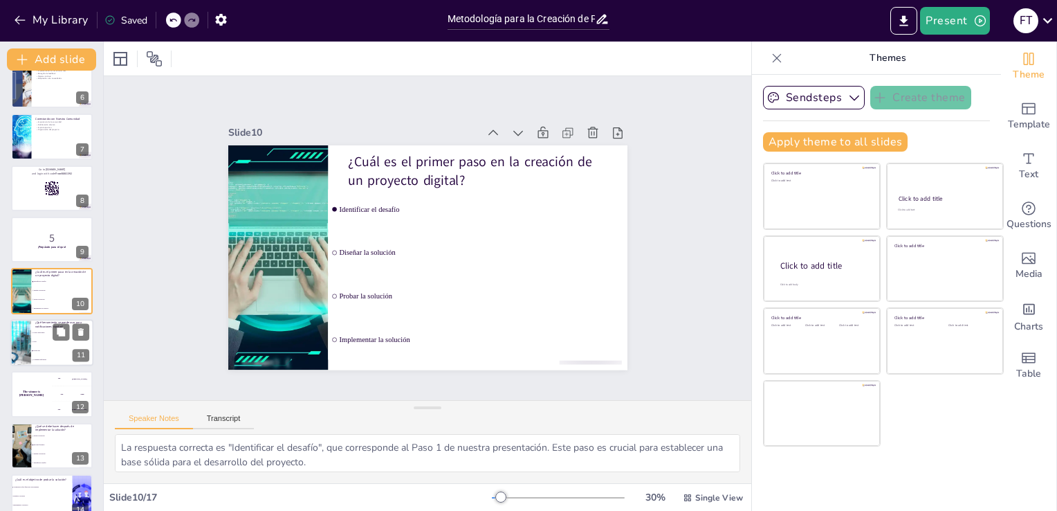
click at [22, 331] on div at bounding box center [21, 342] width 80 height 47
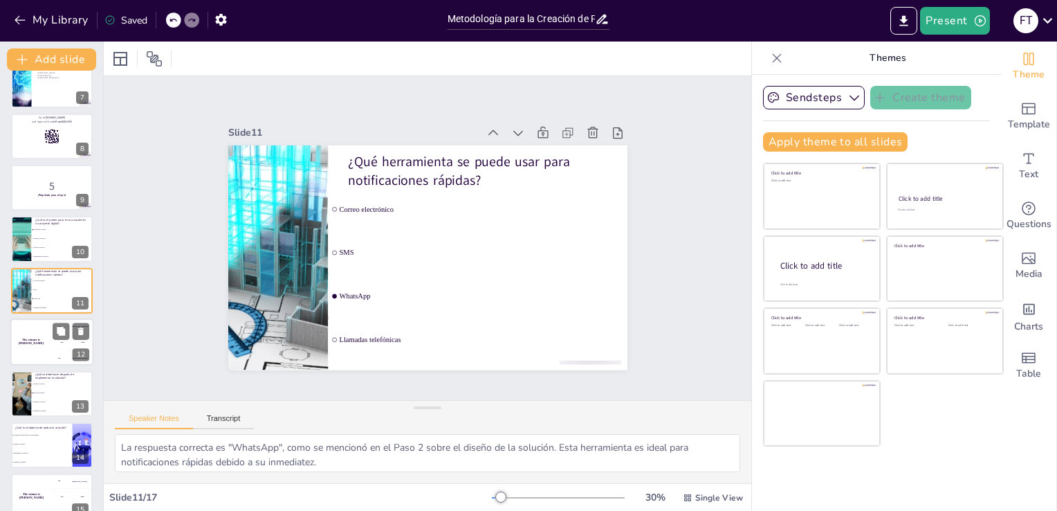
click at [39, 339] on h4 "The winner is [PERSON_NAME]" at bounding box center [31, 341] width 42 height 7
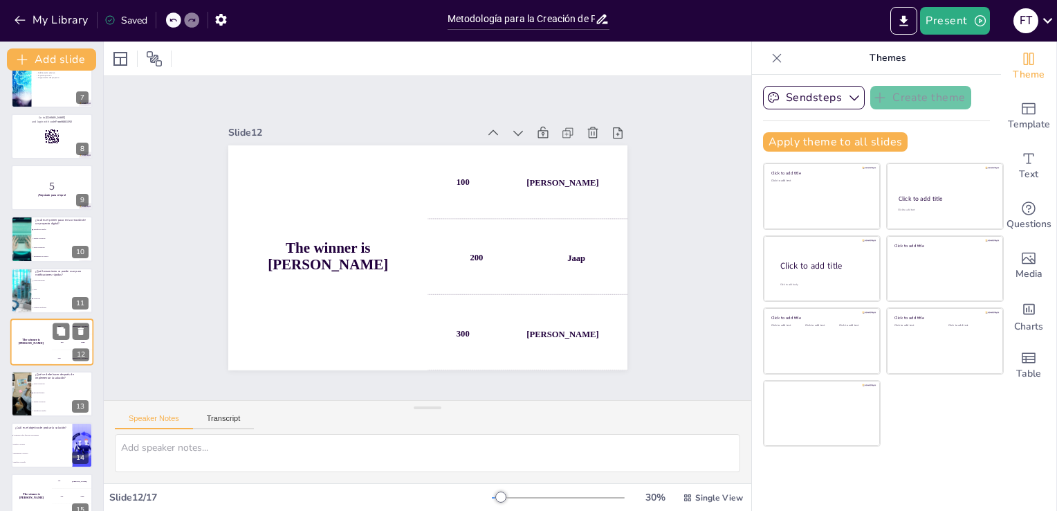
scroll to position [380, 0]
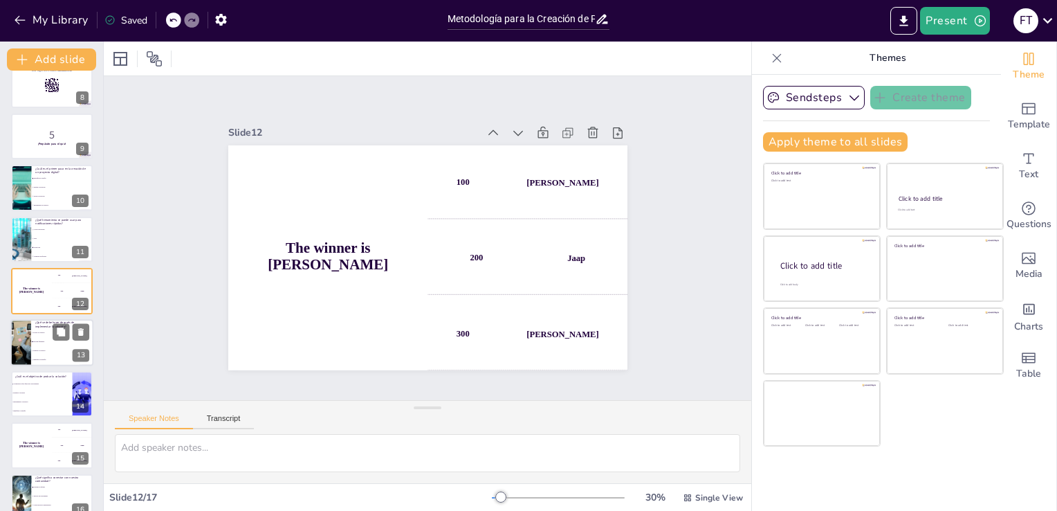
click at [26, 331] on div at bounding box center [20, 342] width 71 height 47
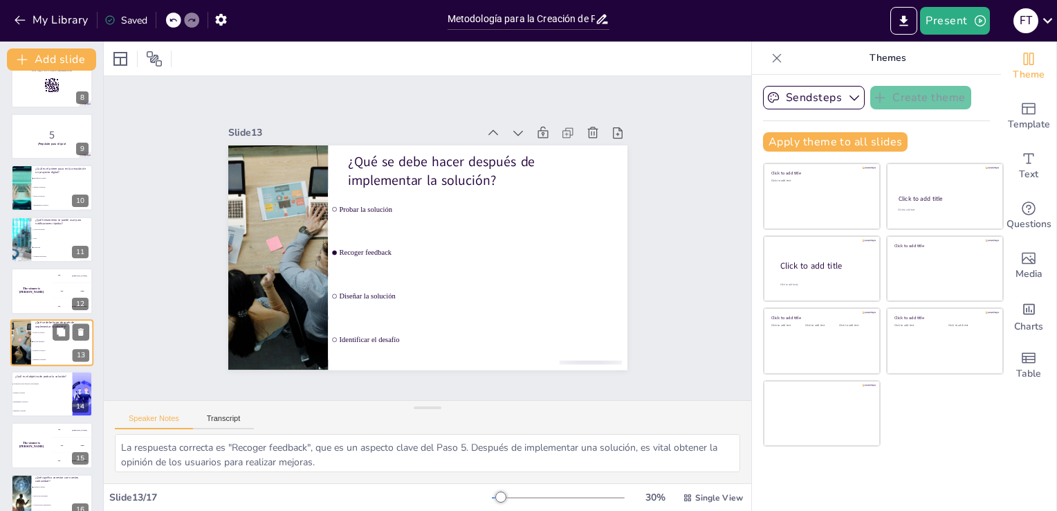
scroll to position [432, 0]
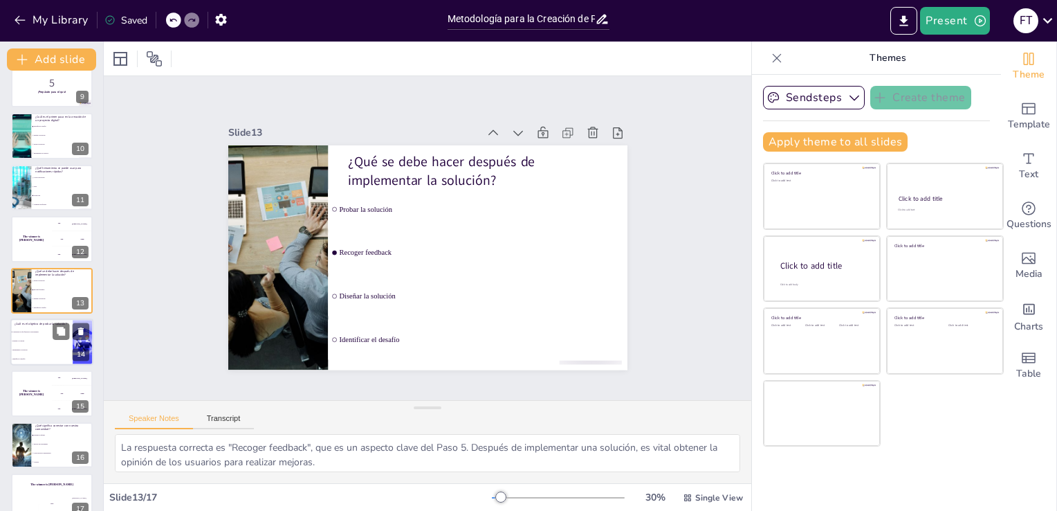
click at [24, 354] on li "Identificar el desafío" at bounding box center [41, 358] width 62 height 9
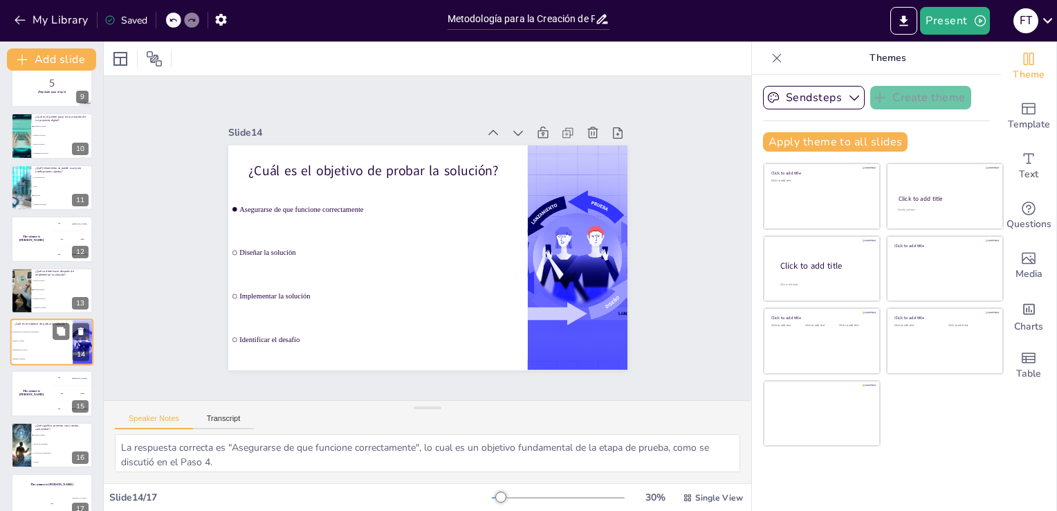
scroll to position [451, 0]
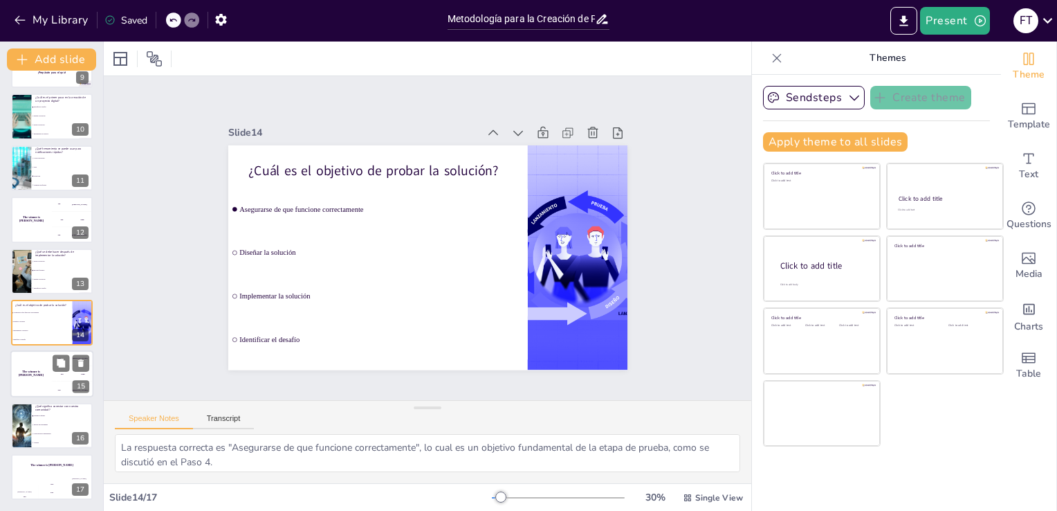
click at [17, 378] on div "The winner is [PERSON_NAME]" at bounding box center [31, 374] width 42 height 47
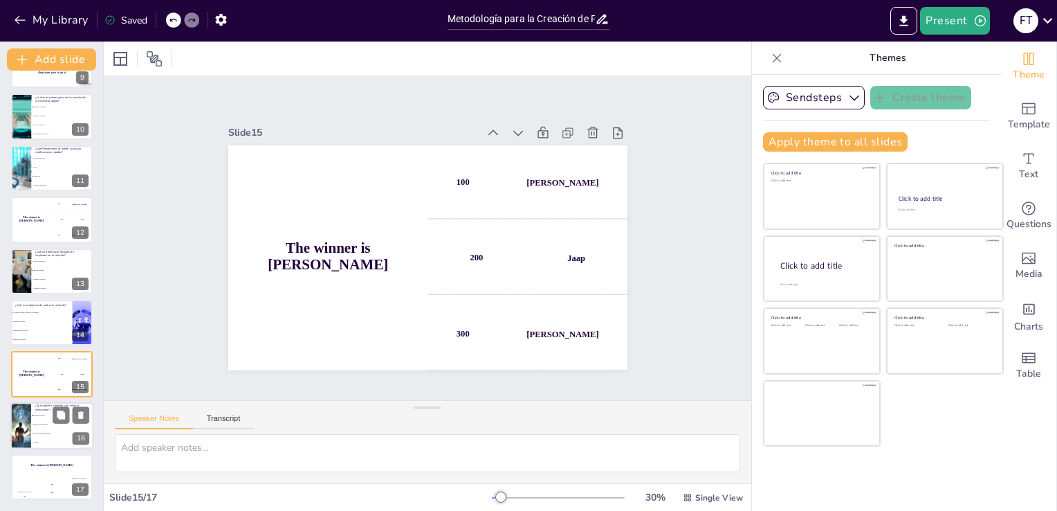
click at [15, 423] on div at bounding box center [20, 425] width 47 height 47
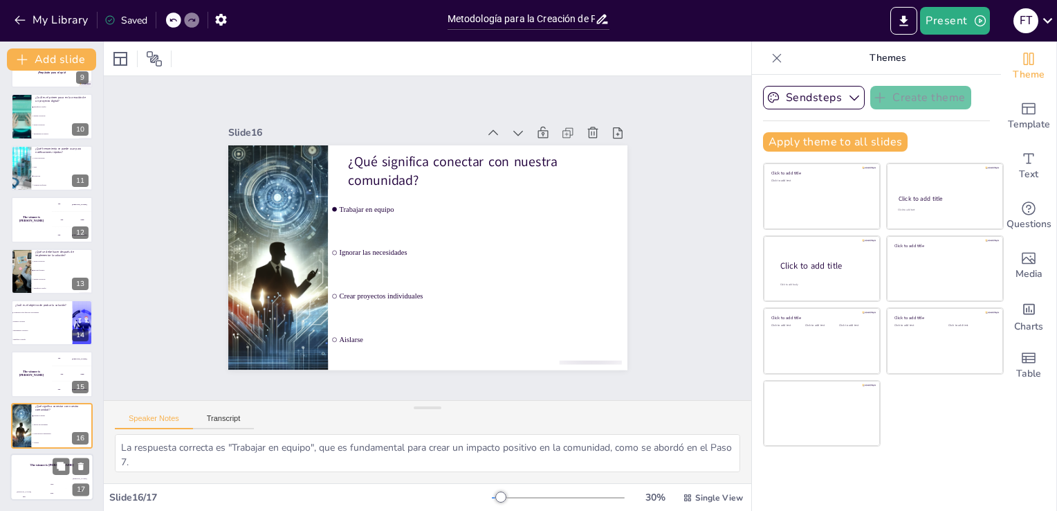
click at [32, 468] on div "The winner is [PERSON_NAME]" at bounding box center [51, 465] width 83 height 24
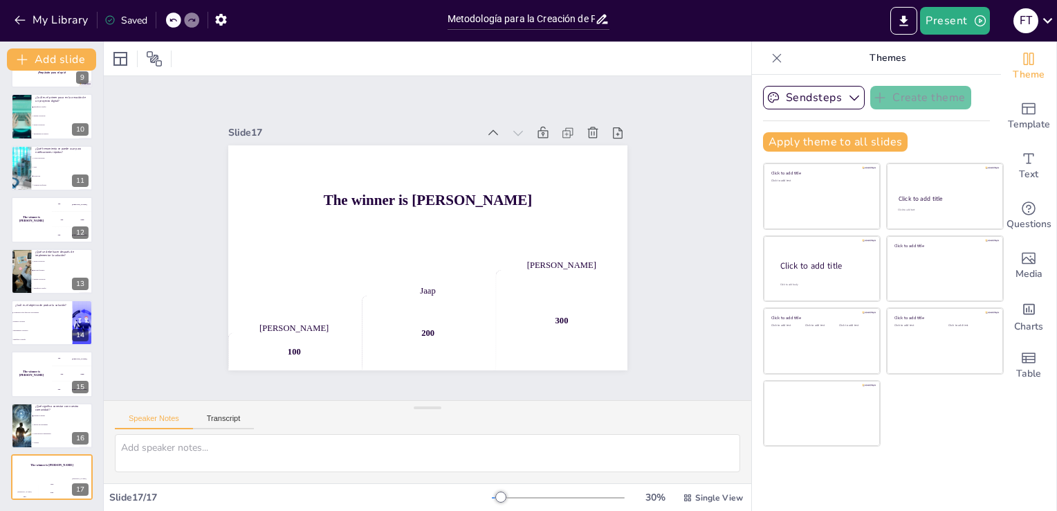
scroll to position [0, 0]
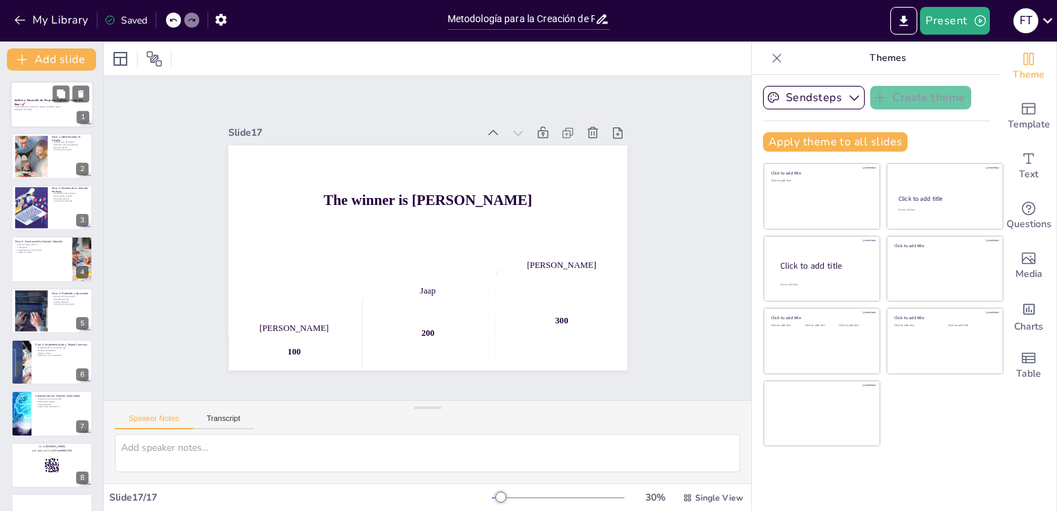
click at [27, 103] on p "Análisis y Desarrollo de Proyectos Digitales: ¡Haciéndolo Bien! 🚀" at bounding box center [52, 102] width 75 height 8
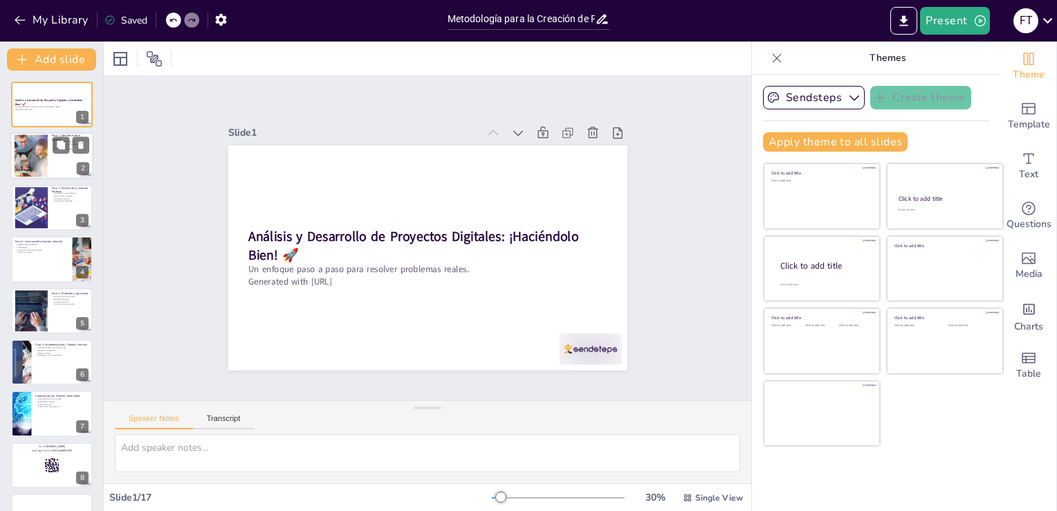
click at [25, 153] on div at bounding box center [31, 156] width 75 height 42
